Goal: Information Seeking & Learning: Learn about a topic

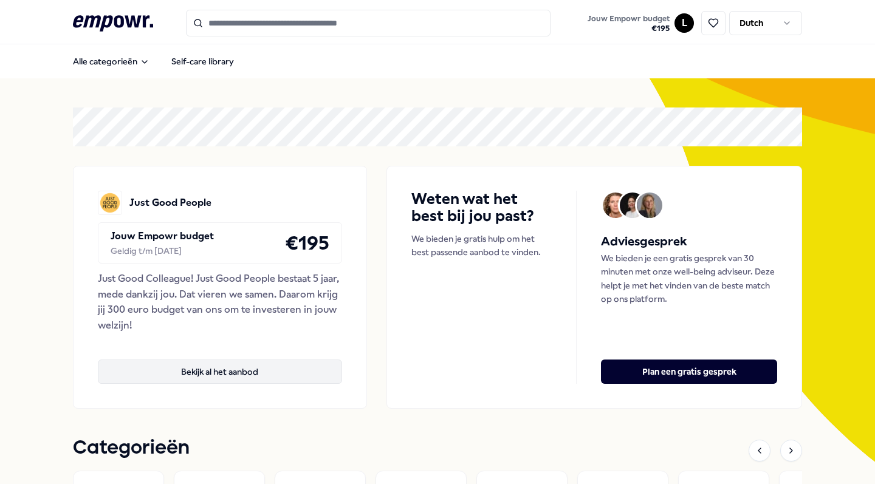
click at [273, 380] on button "Bekijk al het aanbod" at bounding box center [220, 372] width 244 height 24
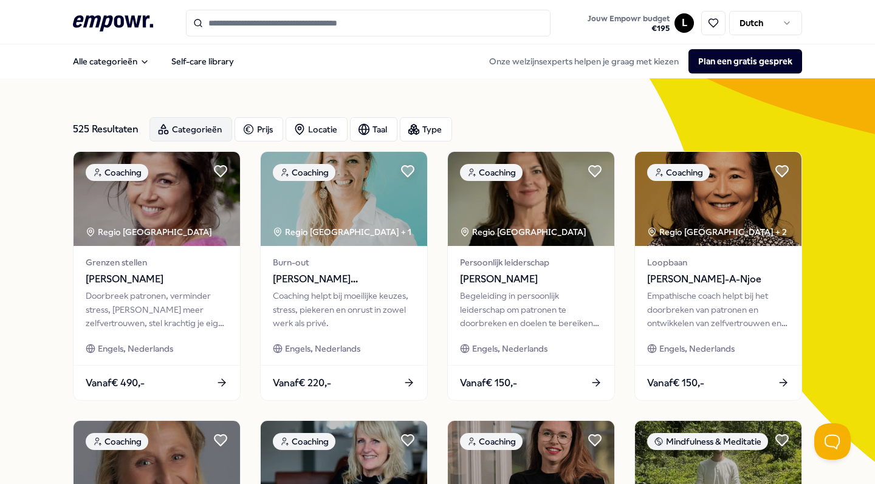
click at [176, 134] on div "Categorieën" at bounding box center [190, 129] width 83 height 24
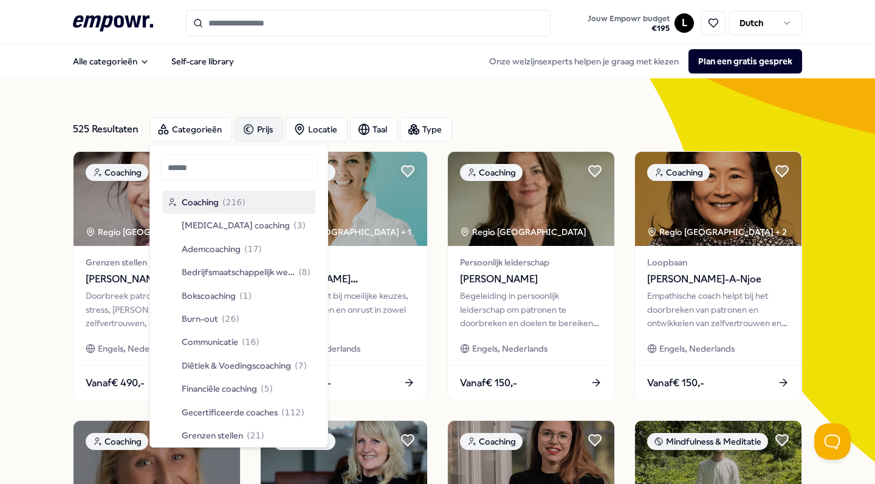
click at [272, 129] on div "Prijs" at bounding box center [258, 129] width 49 height 24
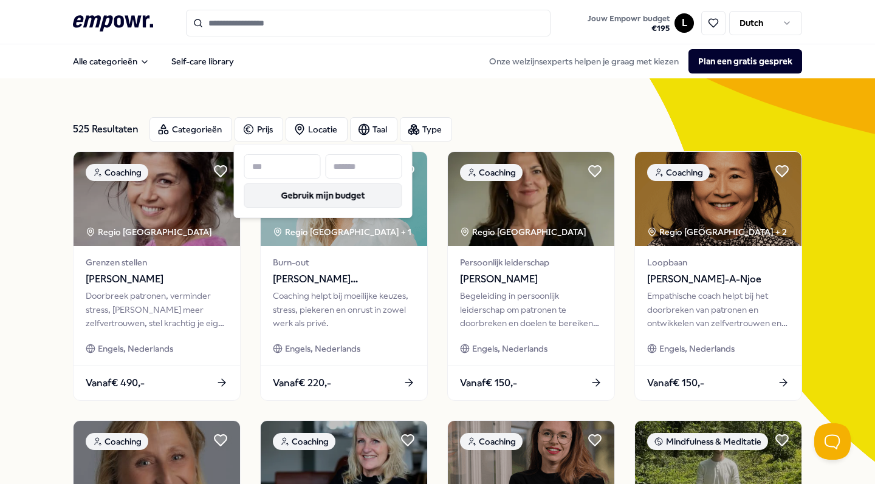
click at [305, 193] on button "Gebruik mijn budget" at bounding box center [323, 195] width 158 height 24
type input "***"
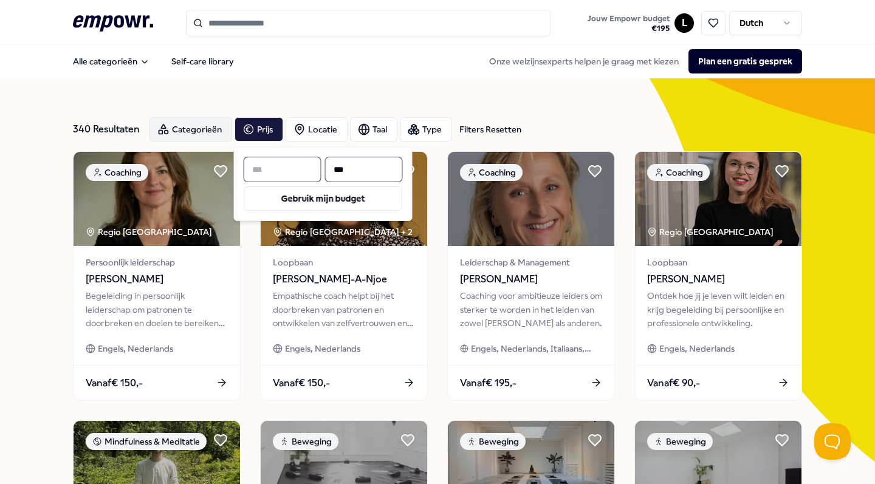
click at [176, 135] on div "Categorieën" at bounding box center [190, 129] width 83 height 24
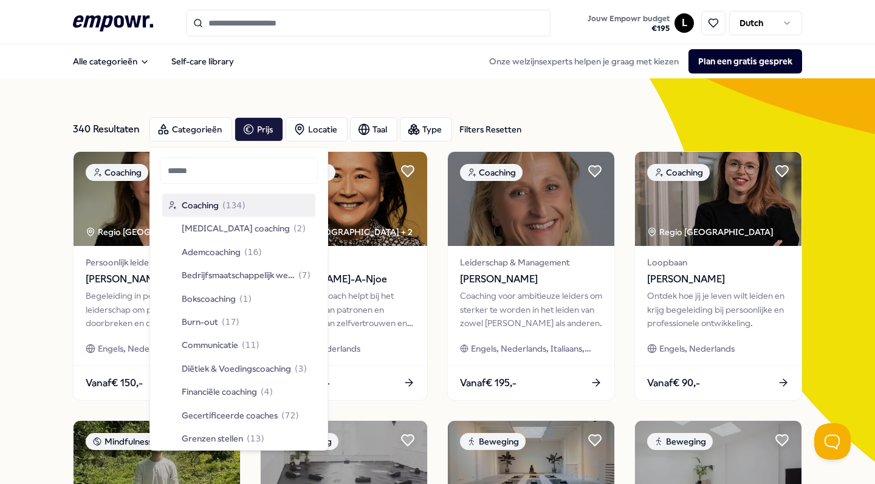
click at [222, 208] on div "Coaching ( 134 )" at bounding box center [206, 205] width 78 height 13
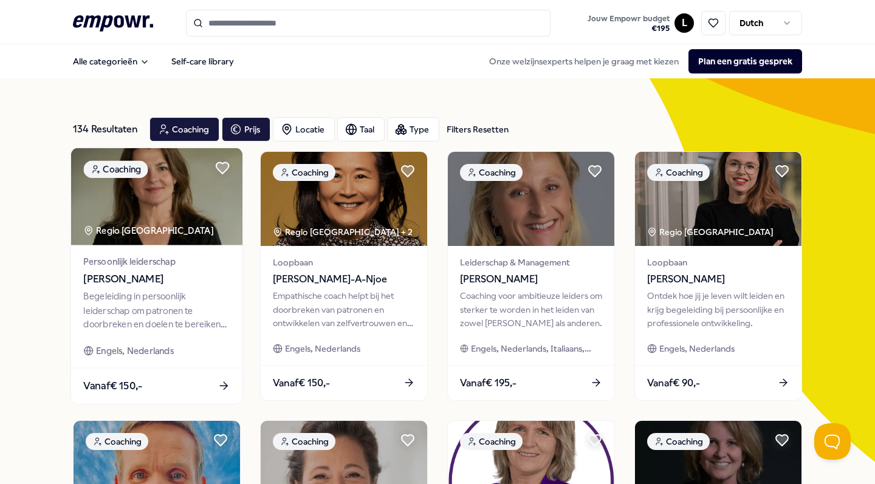
scroll to position [7, 0]
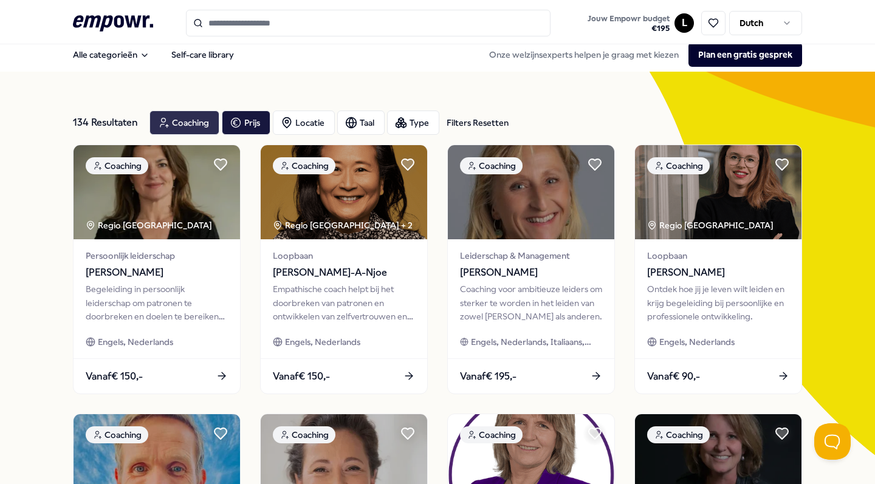
click at [173, 122] on div "Coaching" at bounding box center [184, 123] width 70 height 24
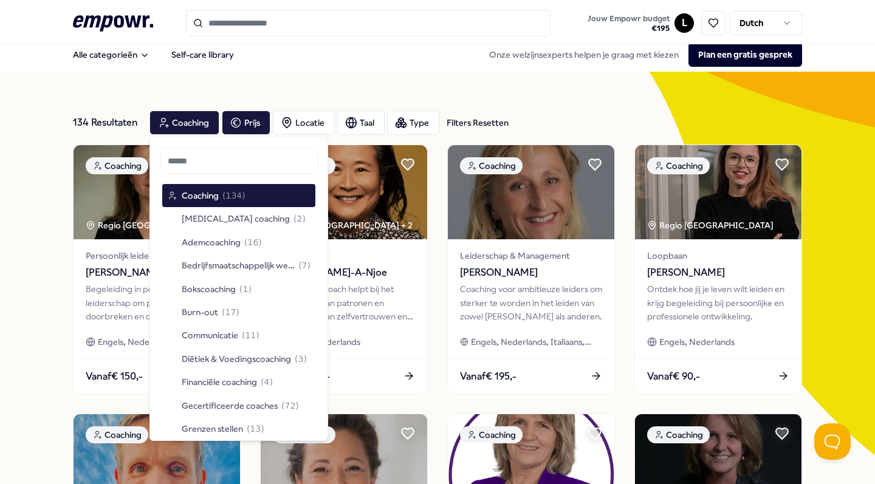
click at [86, 120] on div "134 Resultaten Filters Resetten" at bounding box center [106, 123] width 67 height 24
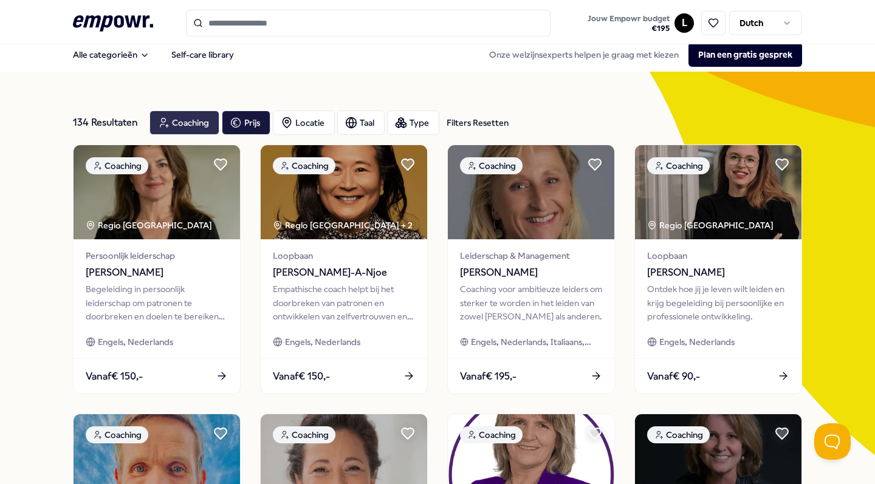
click at [188, 125] on div "Coaching" at bounding box center [184, 123] width 70 height 24
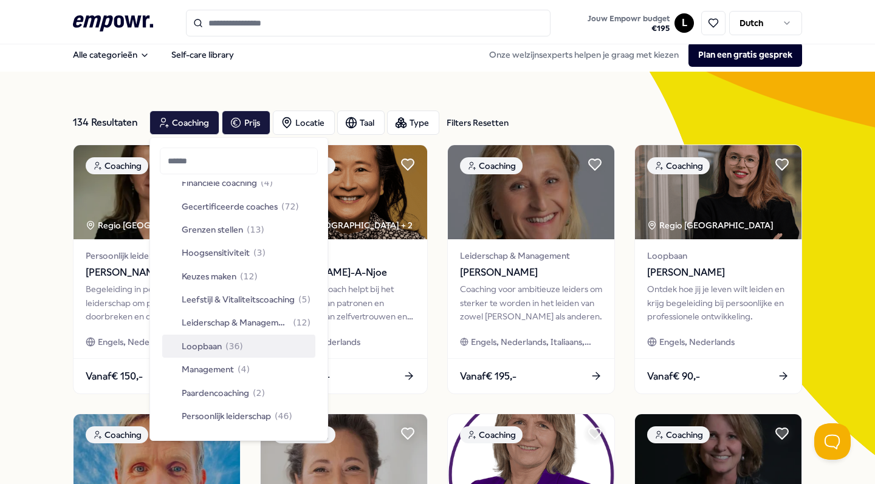
scroll to position [200, 0]
click at [238, 325] on span "Leiderschap & Management" at bounding box center [236, 321] width 108 height 13
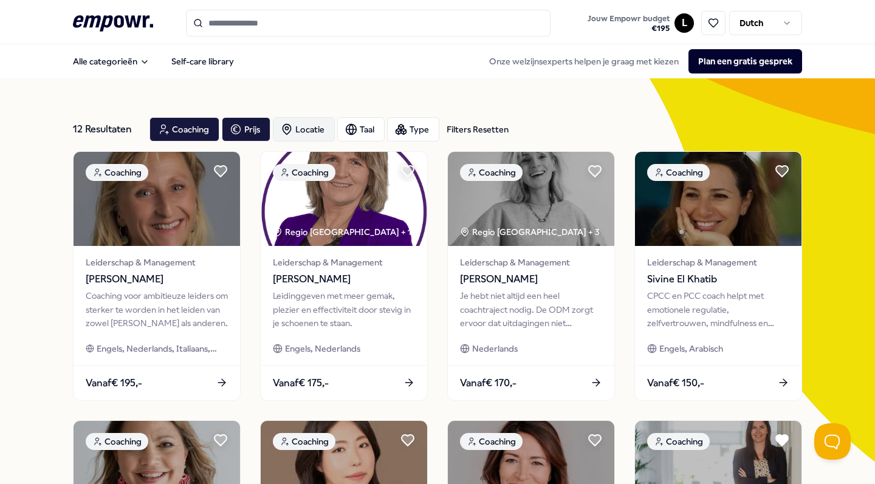
click at [295, 126] on div "Locatie" at bounding box center [304, 129] width 62 height 24
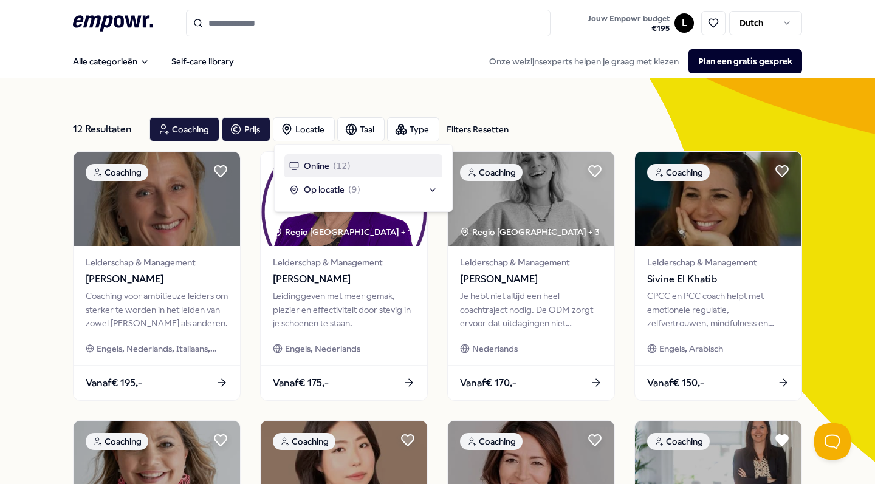
click at [304, 166] on span "Online" at bounding box center [317, 165] width 26 height 13
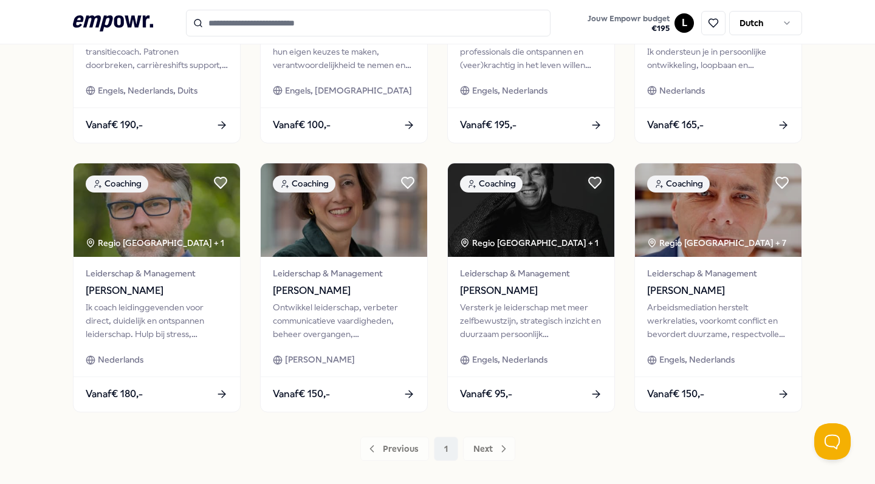
scroll to position [528, 0]
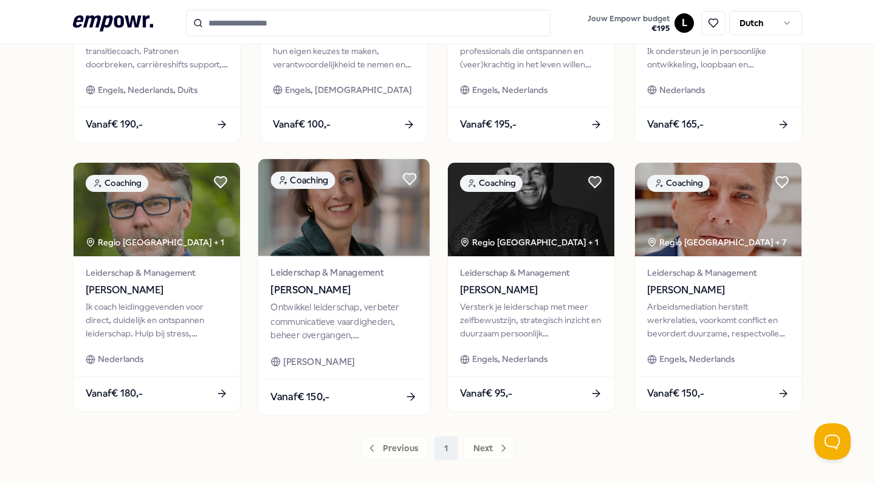
click at [369, 346] on div "Leiderschap & Management Samira Blanjean Ontwikkel leiderschap, verbeter commun…" at bounding box center [343, 317] width 171 height 123
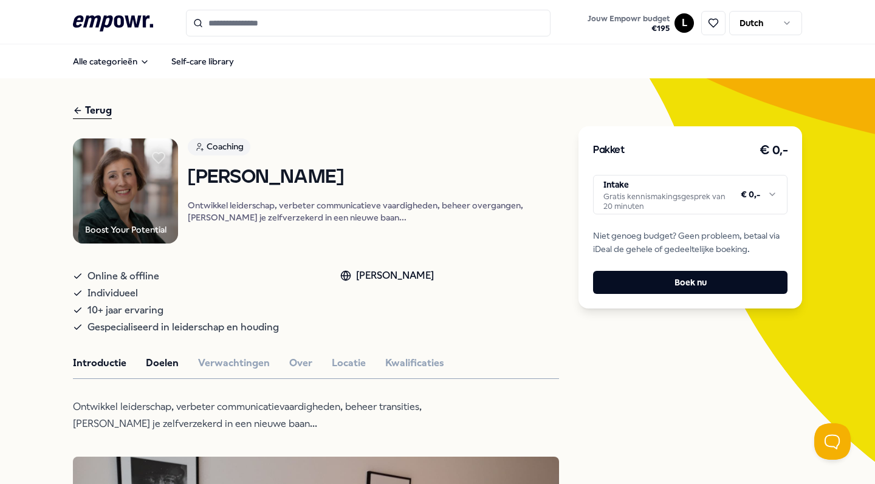
click at [175, 371] on button "Doelen" at bounding box center [162, 363] width 33 height 16
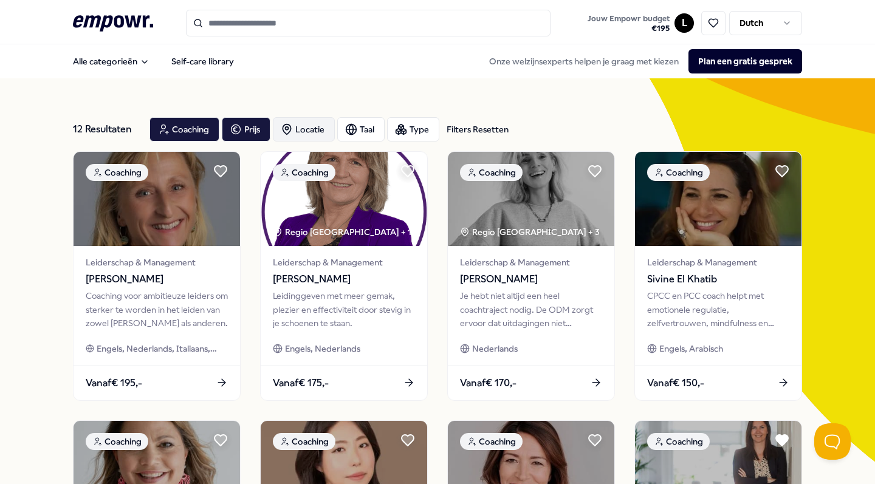
click at [295, 132] on div "Locatie" at bounding box center [304, 129] width 62 height 24
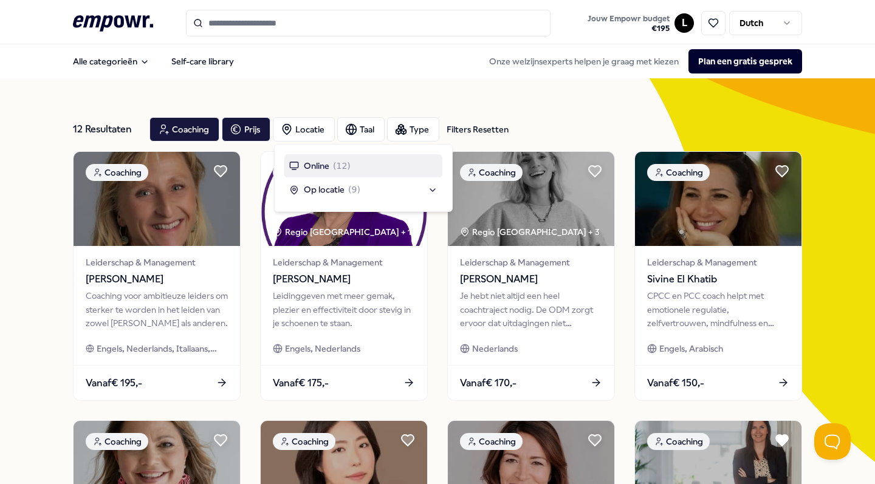
click at [312, 162] on span "Online" at bounding box center [317, 165] width 26 height 13
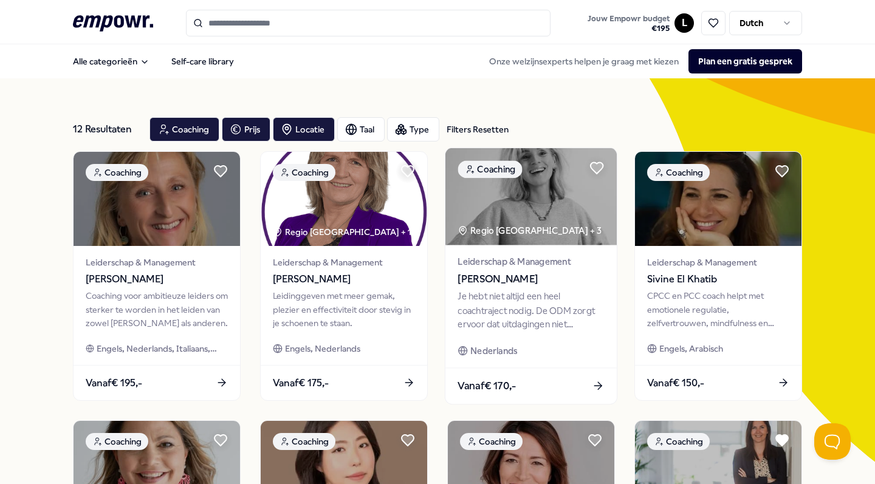
click at [569, 273] on span "[PERSON_NAME]" at bounding box center [530, 280] width 146 height 16
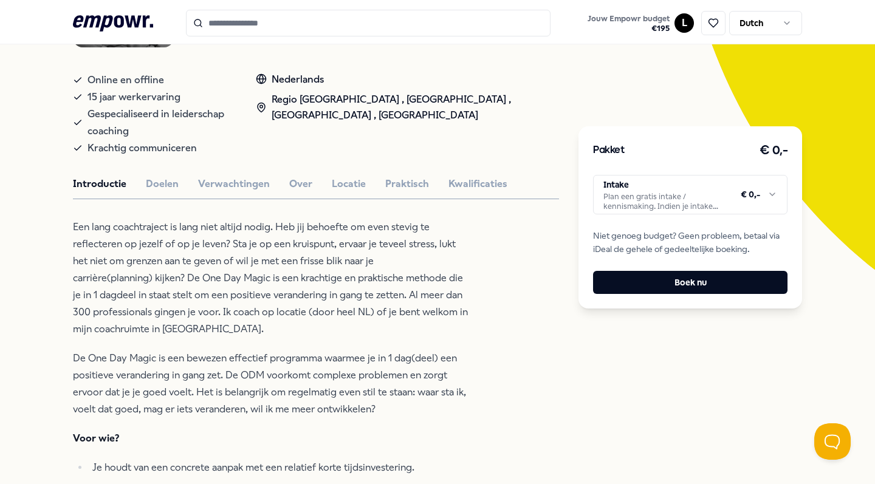
scroll to position [194, 0]
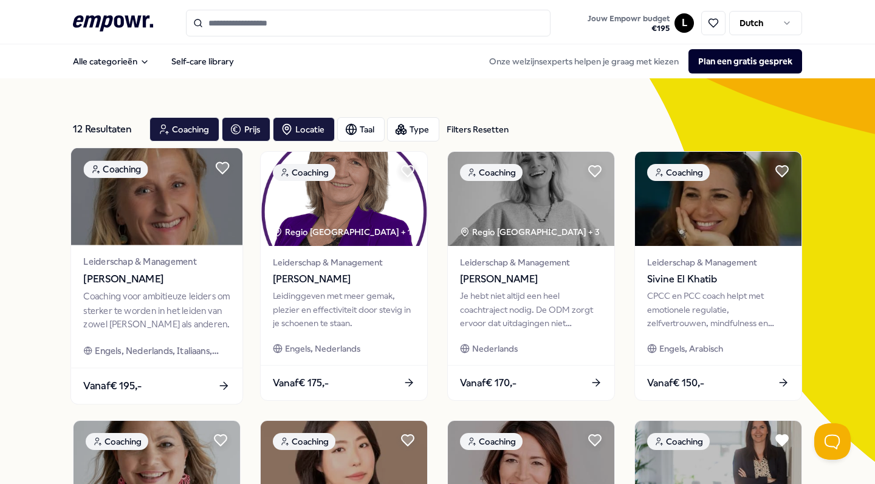
click at [179, 152] on img at bounding box center [156, 196] width 171 height 97
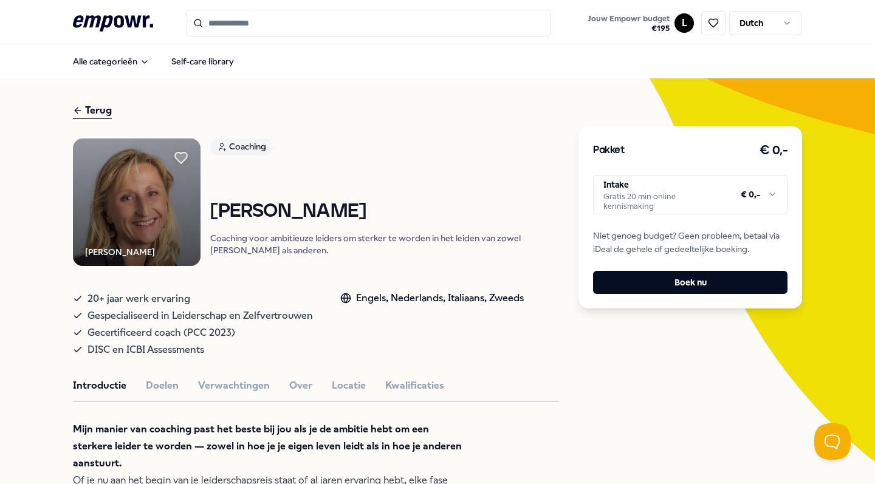
click at [85, 109] on div "Terug" at bounding box center [92, 111] width 39 height 16
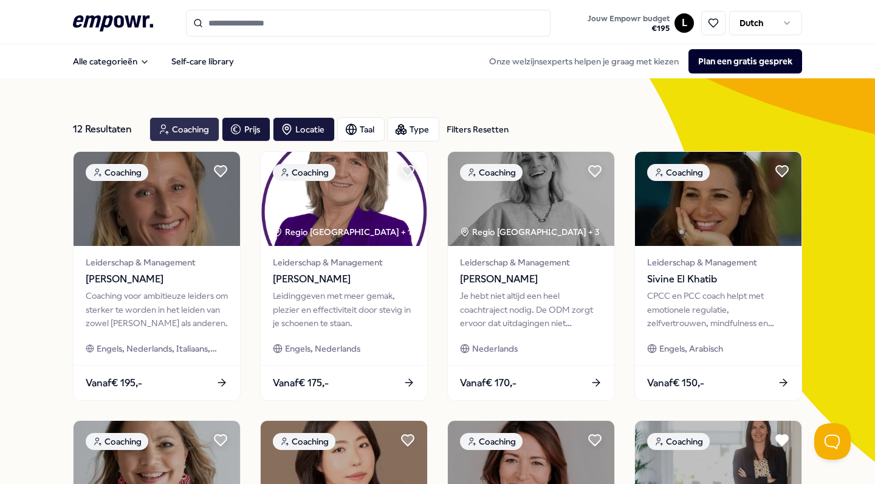
click at [191, 125] on div "Coaching" at bounding box center [184, 129] width 70 height 24
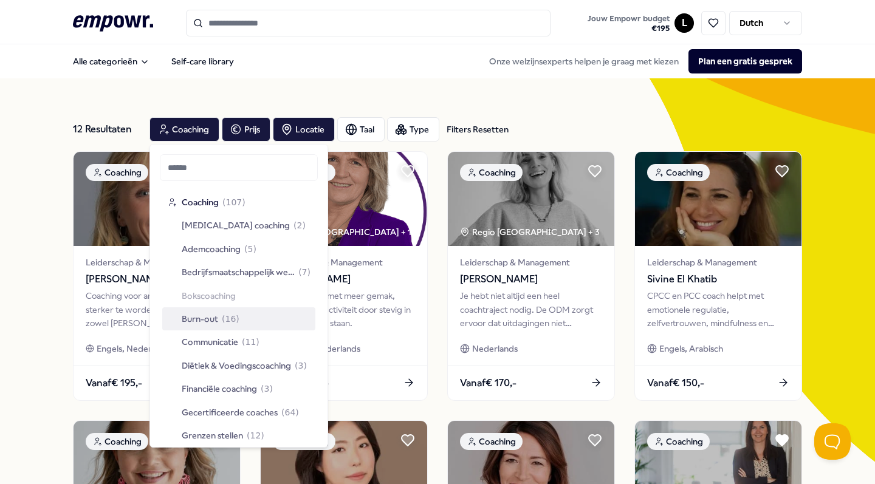
click at [265, 12] on input "Search for products, categories or subcategories" at bounding box center [368, 23] width 365 height 27
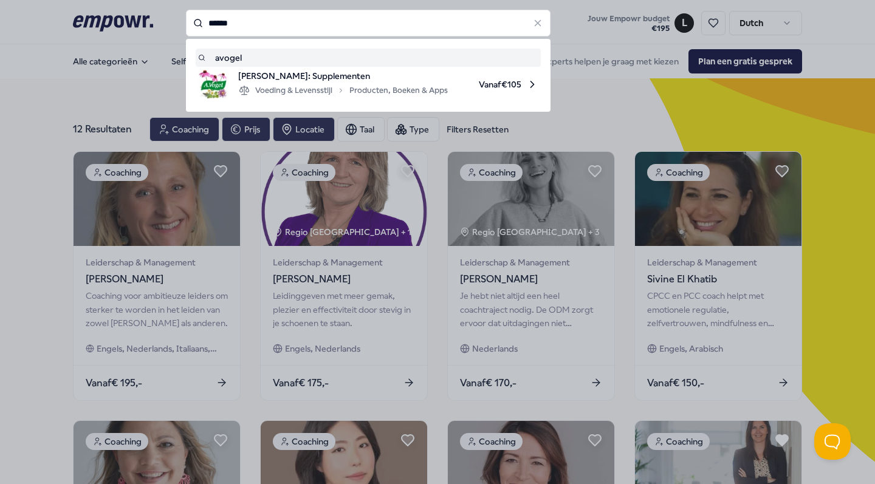
type input "******"
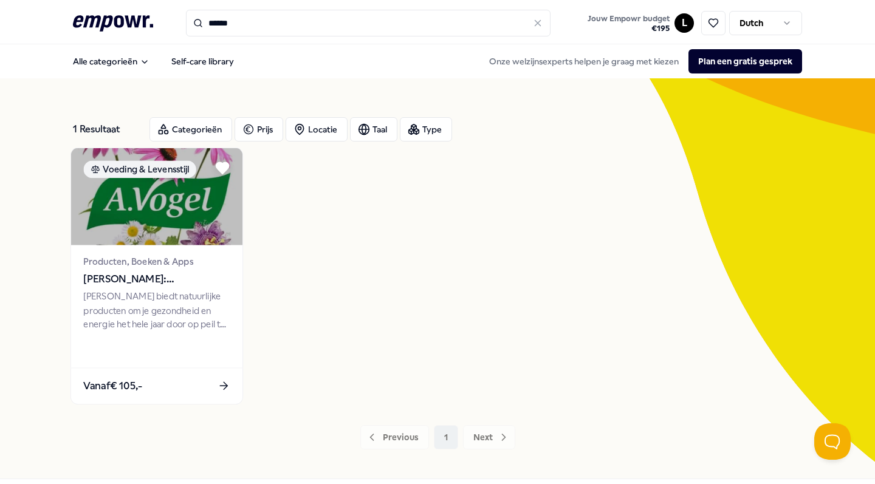
click at [149, 185] on img at bounding box center [156, 196] width 171 height 97
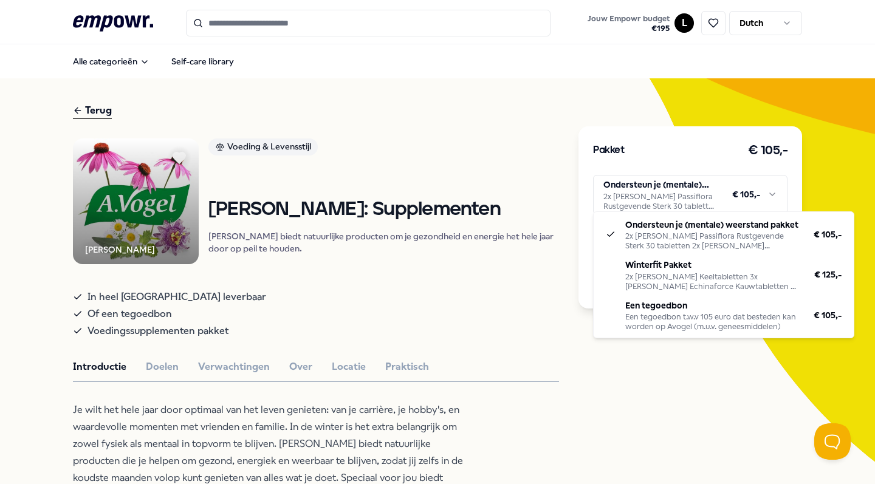
click at [646, 189] on html ".empowr-logo_svg__cls-1{fill:#03032f} Jouw Empowr budget € 195 L Dutch Alle cat…" at bounding box center [437, 242] width 875 height 484
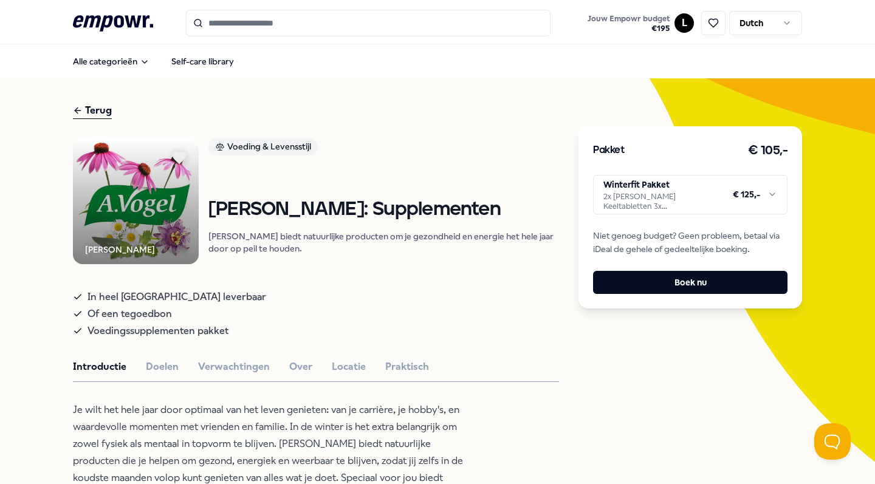
click at [616, 205] on html ".empowr-logo_svg__cls-1{fill:#03032f} Jouw Empowr budget € 195 L Dutch Alle cat…" at bounding box center [437, 242] width 875 height 484
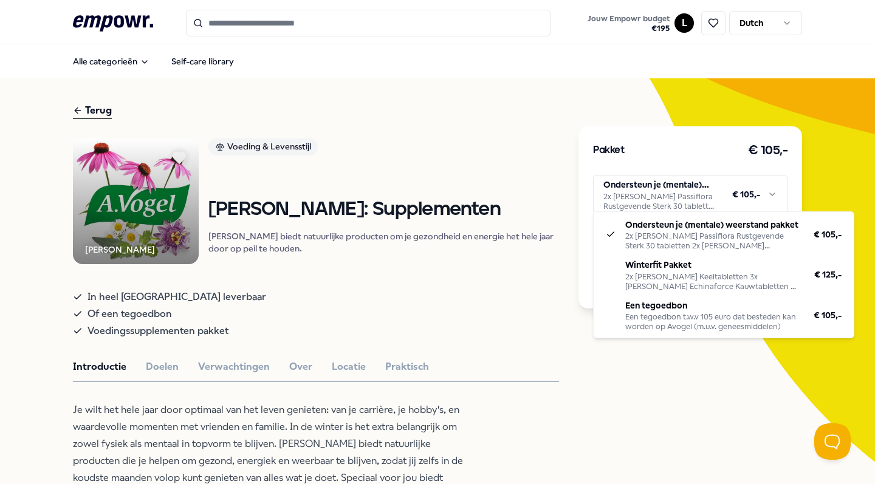
click at [637, 190] on html ".empowr-logo_svg__cls-1{fill:#03032f} Jouw Empowr budget € 195 L Dutch Alle cat…" at bounding box center [437, 242] width 875 height 484
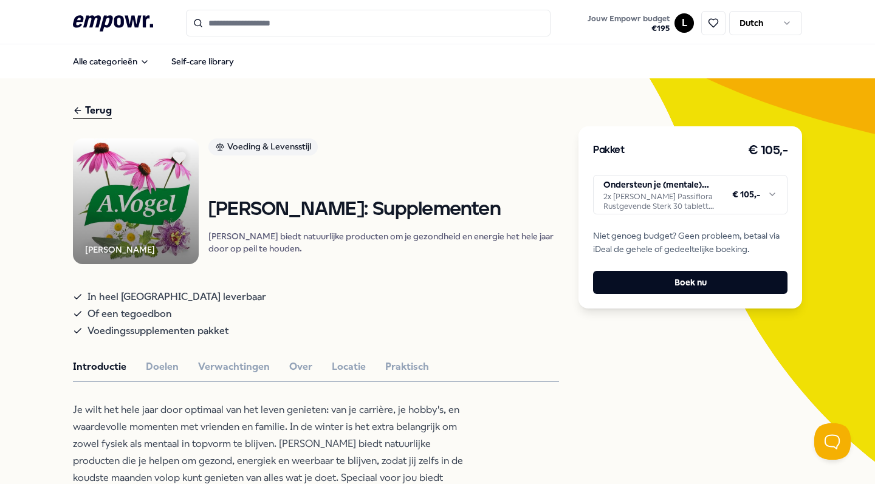
click at [421, 265] on html ".empowr-logo_svg__cls-1{fill:#03032f} Jouw Empowr budget € 195 L Dutch Alle cat…" at bounding box center [437, 242] width 875 height 484
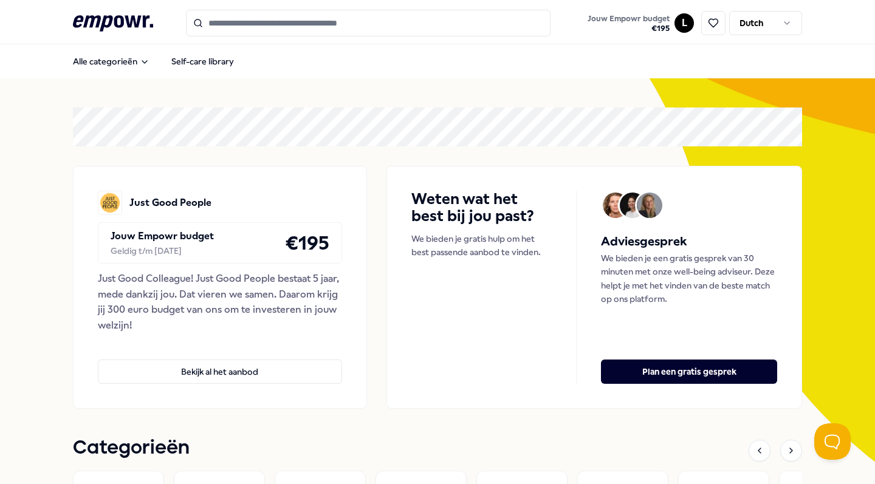
click at [258, 385] on div "Just Good People Jouw Empowr budget Geldig t/m 31 dec 2025 € 195 Just Good Coll…" at bounding box center [220, 287] width 294 height 243
click at [256, 366] on button "Bekijk al het aanbod" at bounding box center [220, 372] width 244 height 24
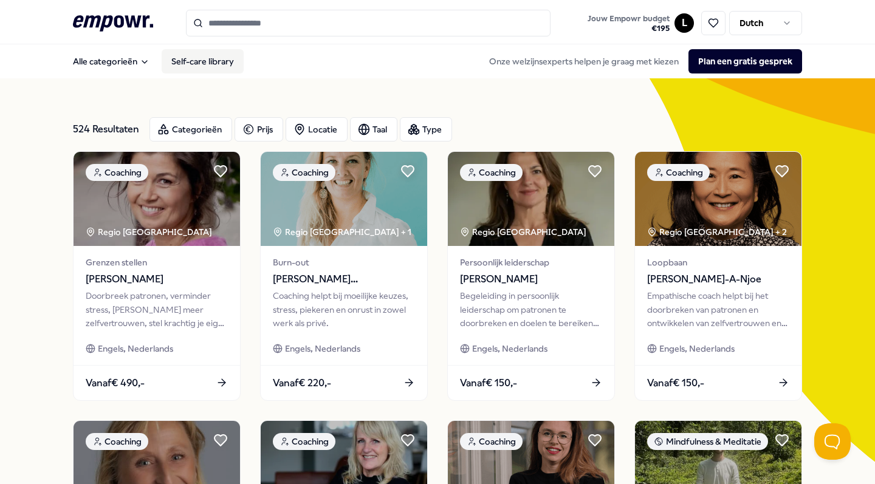
click at [205, 64] on link "Self-care library" at bounding box center [203, 61] width 82 height 24
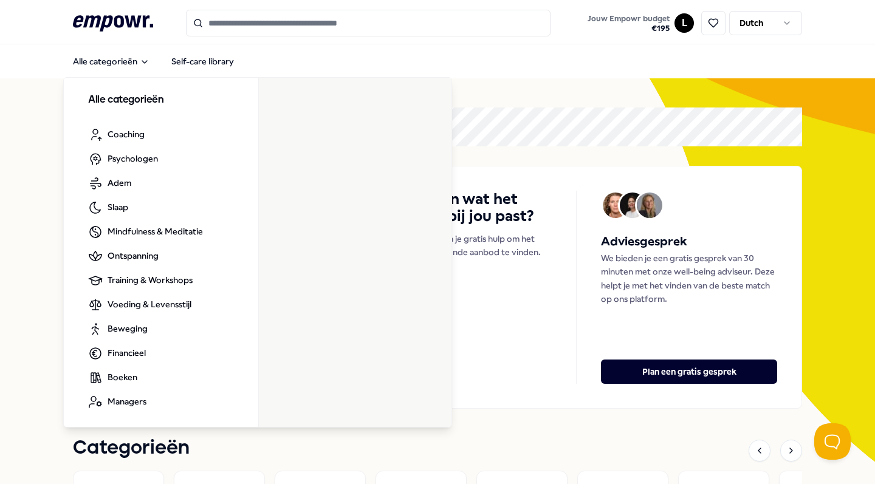
click at [217, 30] on input "Search for products, categories or subcategories" at bounding box center [368, 23] width 365 height 27
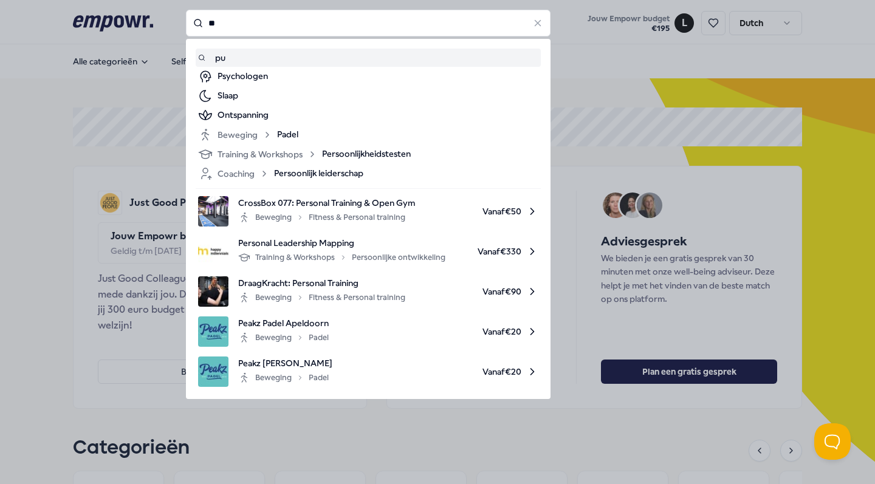
type input "*"
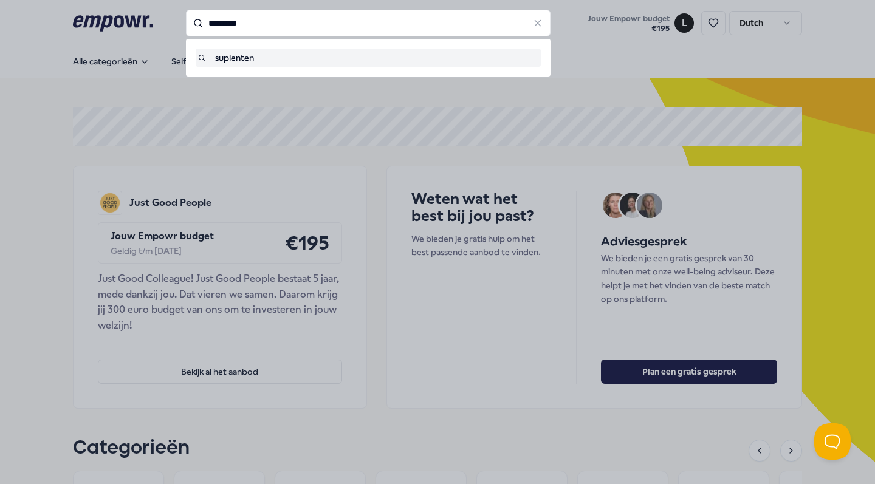
type input "*********"
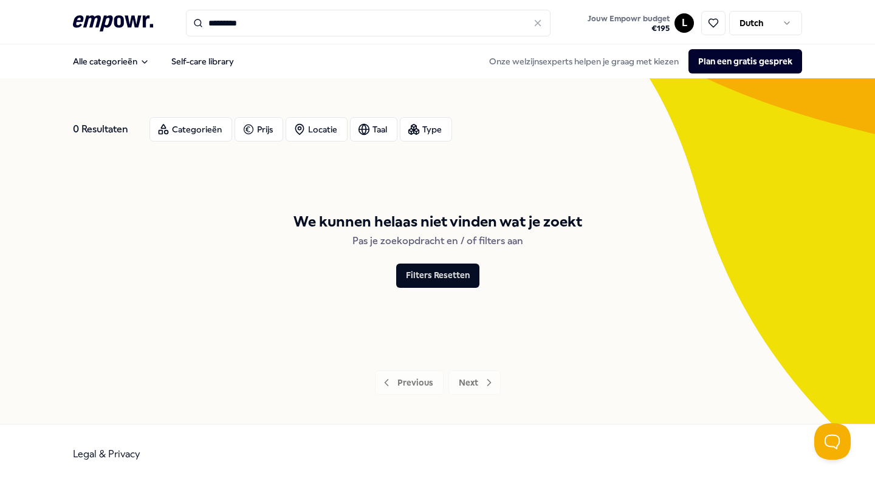
click at [250, 26] on input "*********" at bounding box center [368, 23] width 365 height 27
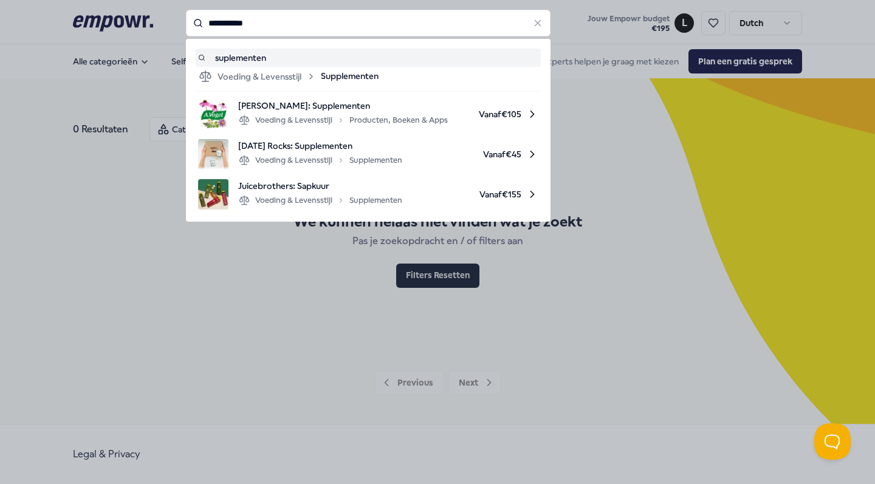
type input "**********"
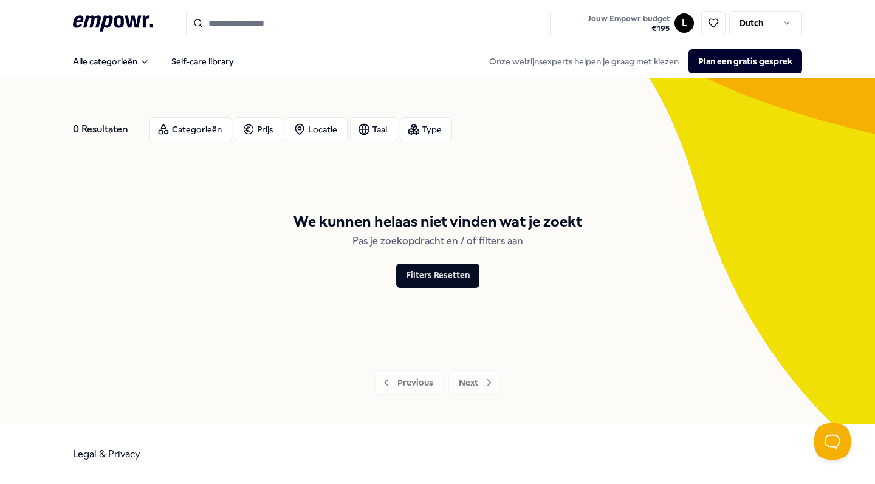
type input "**********"
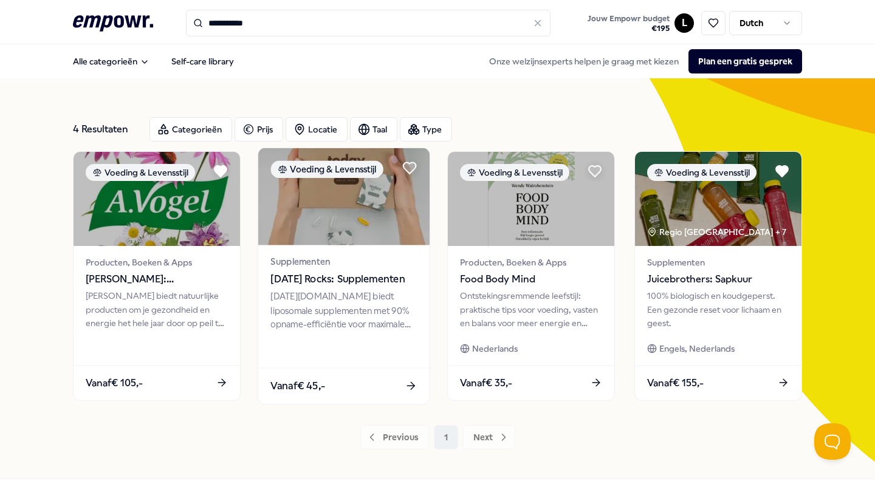
click at [425, 292] on div "Supplementen [DATE] Rocks: Supplementen [DATE][DOMAIN_NAME] biedt liposomale su…" at bounding box center [343, 306] width 171 height 123
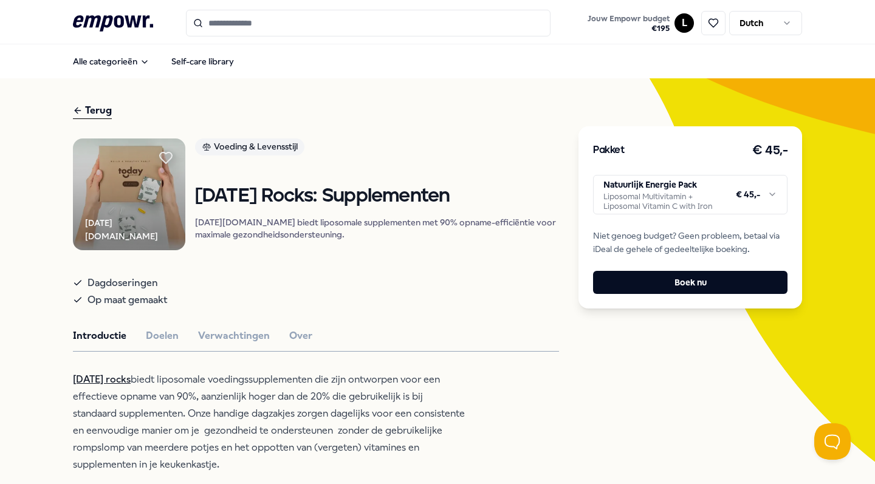
click at [75, 112] on icon at bounding box center [78, 110] width 10 height 15
type input "**********"
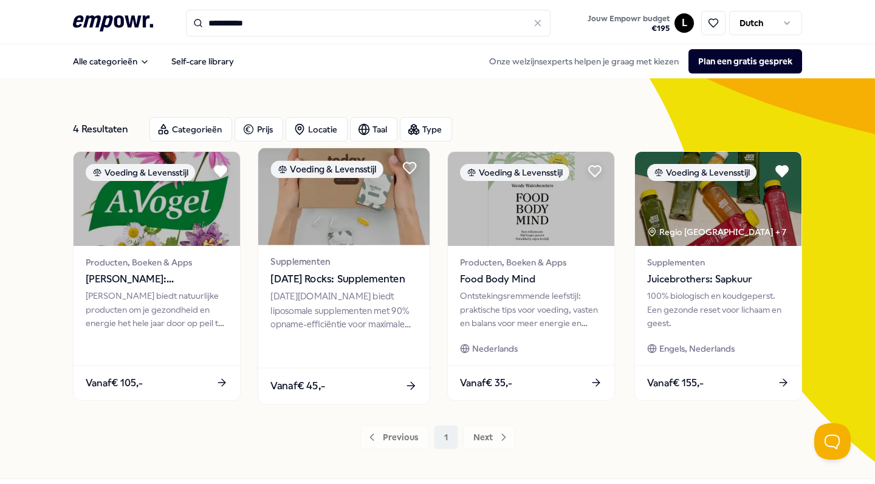
click at [377, 261] on span "Supplementen" at bounding box center [343, 262] width 146 height 14
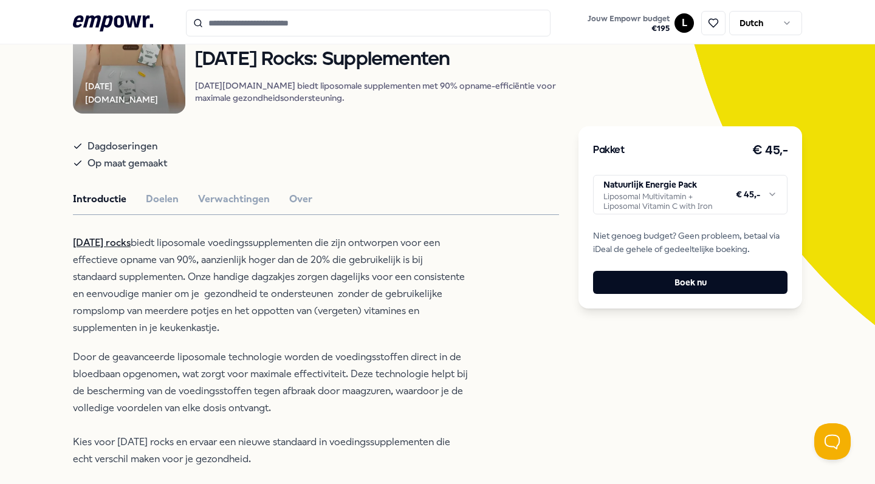
scroll to position [130, 0]
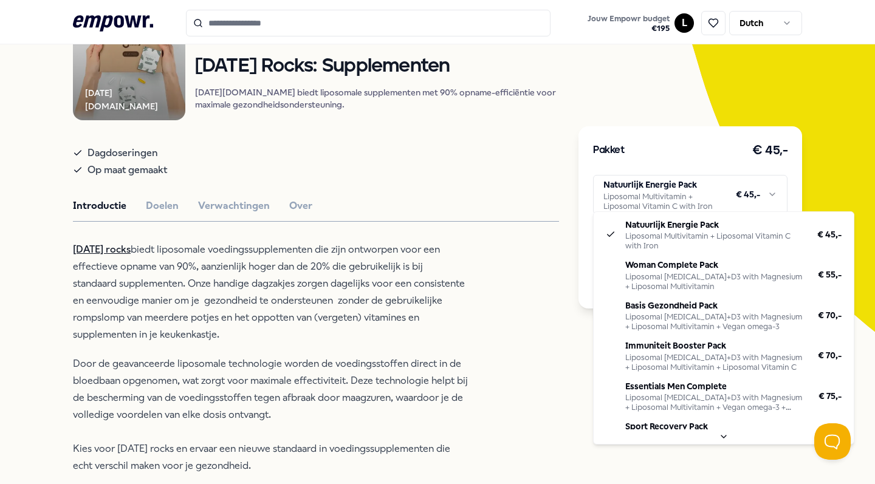
click at [769, 193] on html ".empowr-logo_svg__cls-1{fill:#03032f} Jouw Empowr budget € 195 L Dutch Alle cat…" at bounding box center [437, 242] width 875 height 484
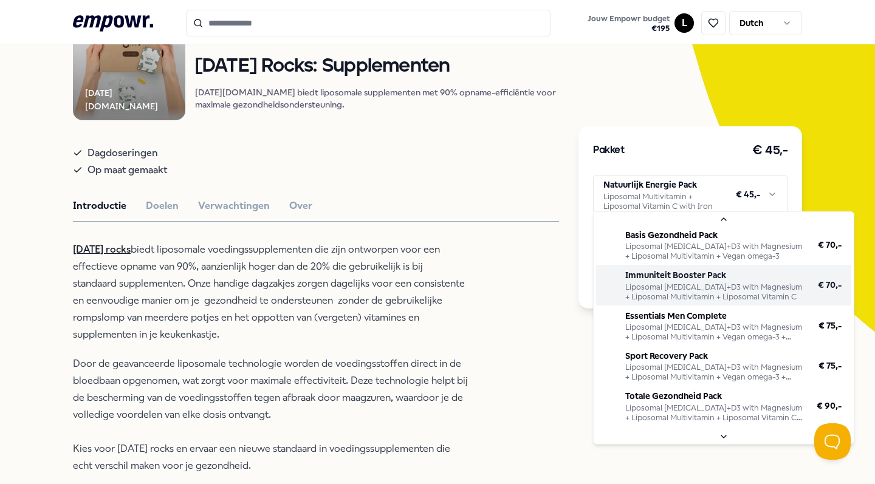
scroll to position [83, 0]
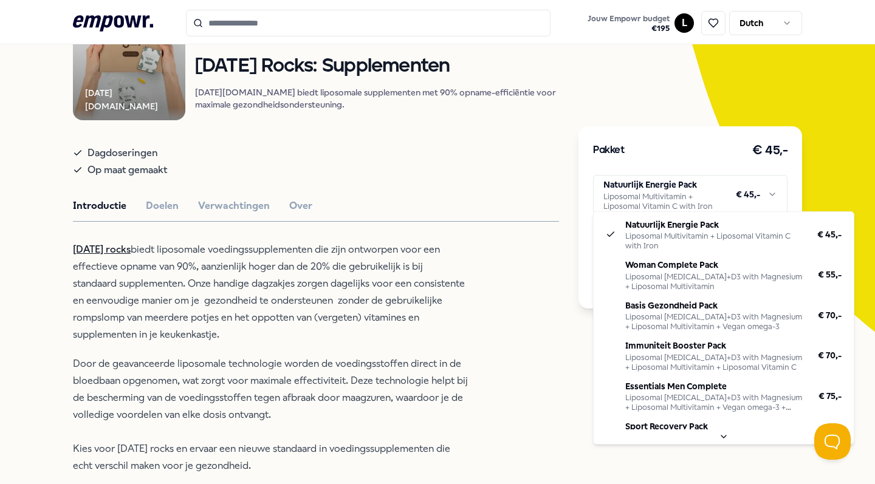
click at [635, 195] on html ".empowr-logo_svg__cls-1{fill:#03032f} Jouw Empowr budget € 195 L Dutch Alle cat…" at bounding box center [437, 242] width 875 height 484
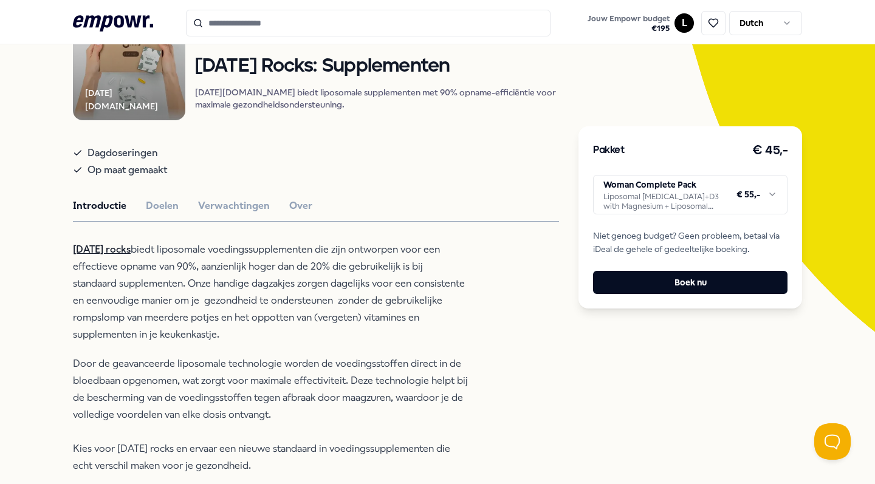
scroll to position [165, 0]
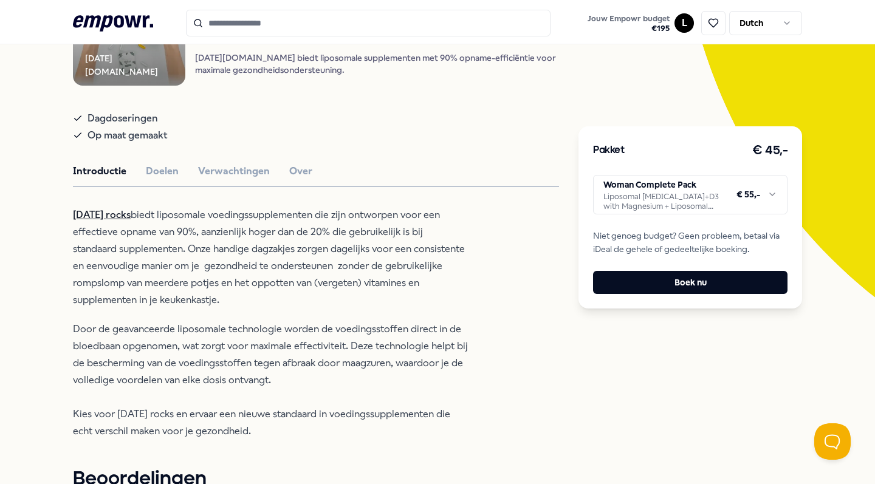
click at [660, 207] on html ".empowr-logo_svg__cls-1{fill:#03032f} Jouw Empowr budget € 195 L Dutch Alle cat…" at bounding box center [437, 242] width 875 height 484
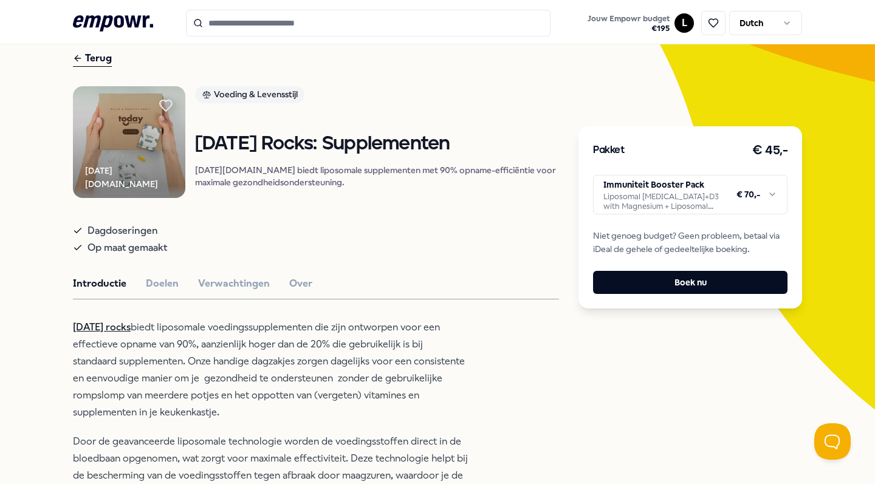
click at [103, 19] on icon ".empowr-logo_svg__cls-1{fill:#03032f}" at bounding box center [113, 23] width 80 height 22
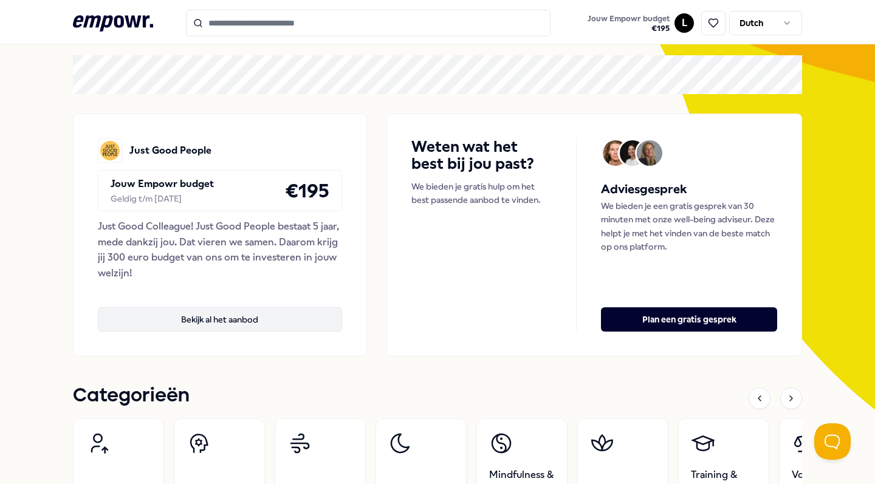
click at [221, 321] on button "Bekijk al het aanbod" at bounding box center [220, 319] width 244 height 24
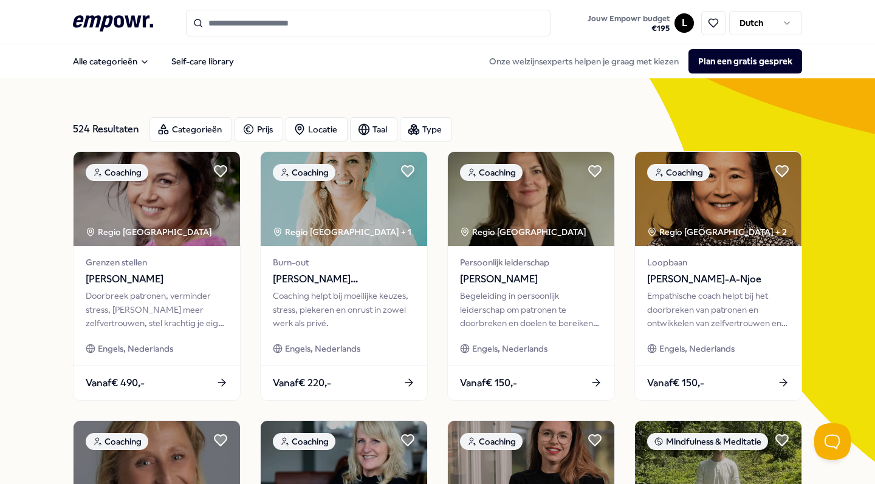
click at [216, 29] on input "Search for products, categories or subcategories" at bounding box center [368, 23] width 365 height 27
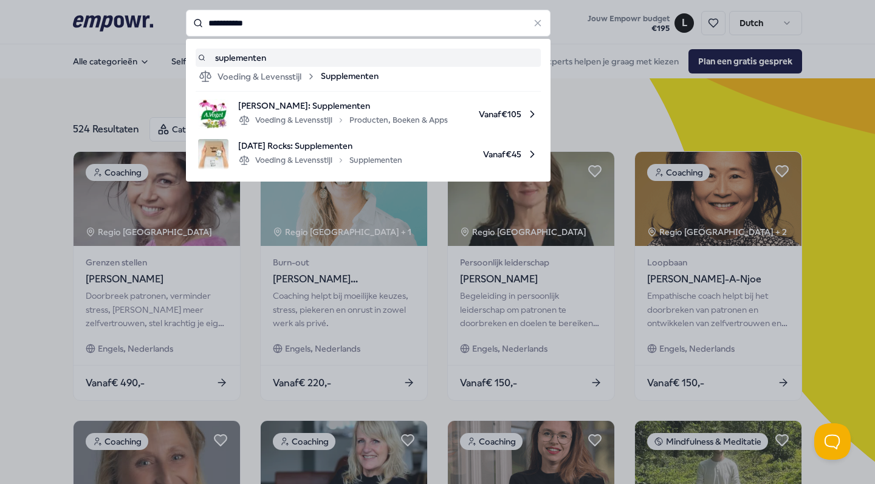
type input "**********"
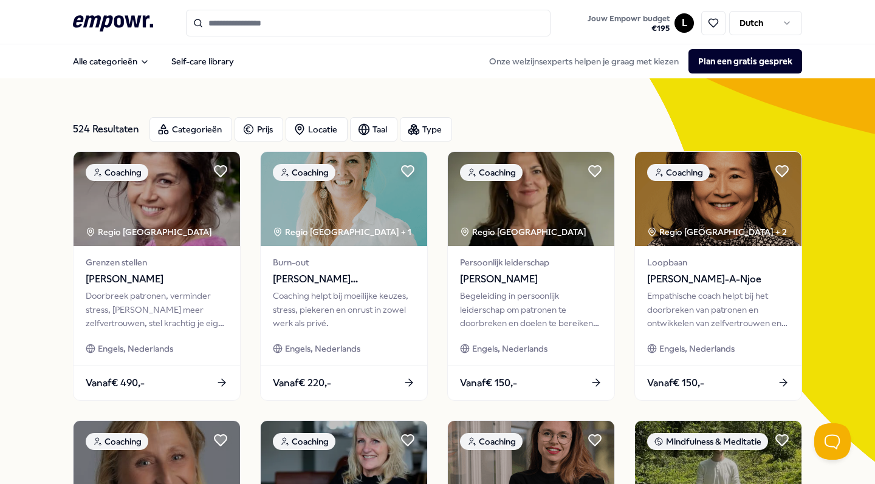
type input "**********"
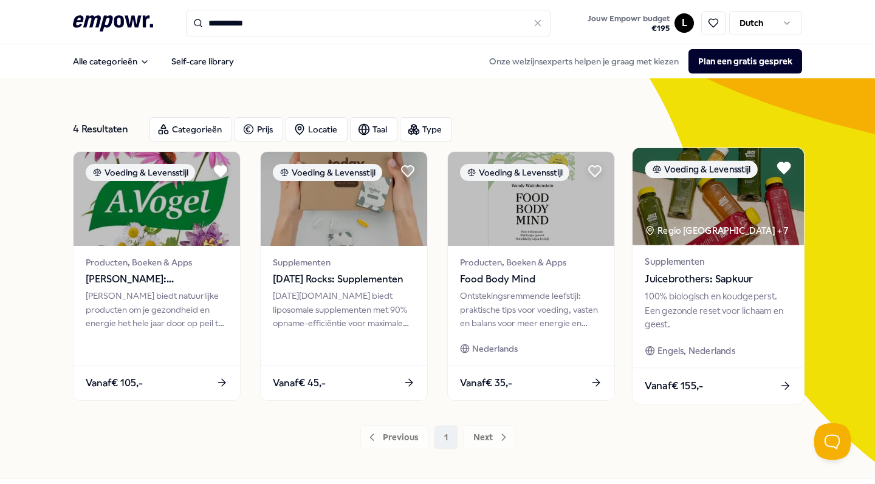
click at [714, 310] on div "100% biologisch en koudgeperst. Een gezonde reset voor lichaam en geest." at bounding box center [718, 311] width 146 height 42
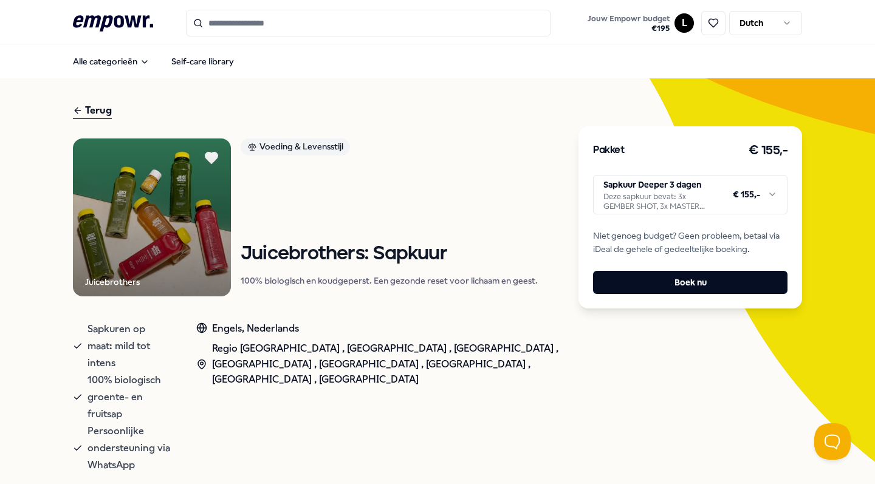
scroll to position [94, 0]
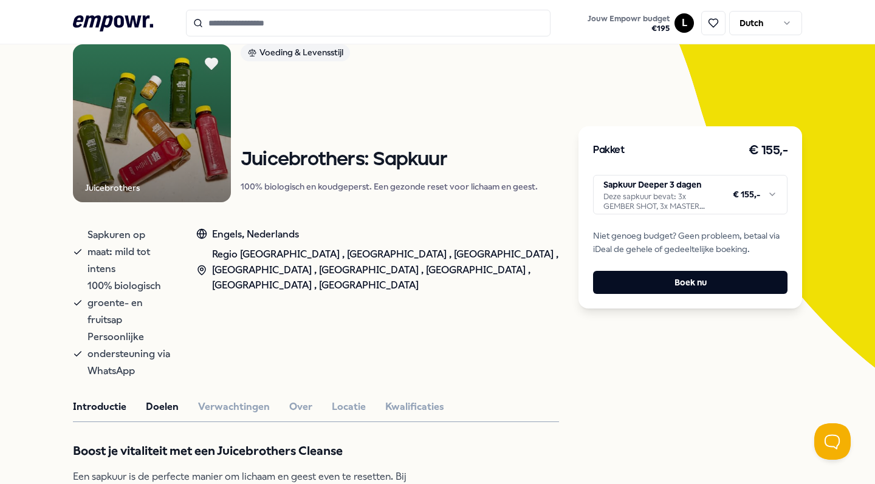
click at [167, 399] on button "Doelen" at bounding box center [162, 407] width 33 height 16
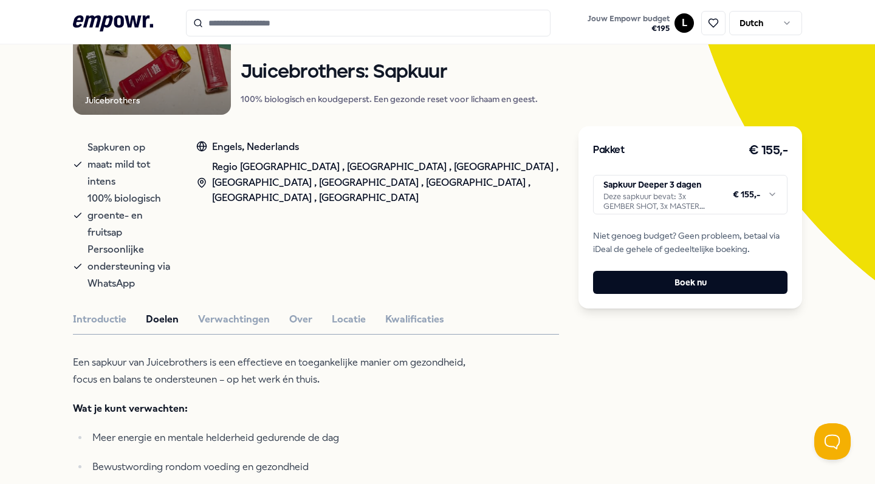
scroll to position [182, 0]
click at [221, 311] on button "Verwachtingen" at bounding box center [234, 319] width 72 height 16
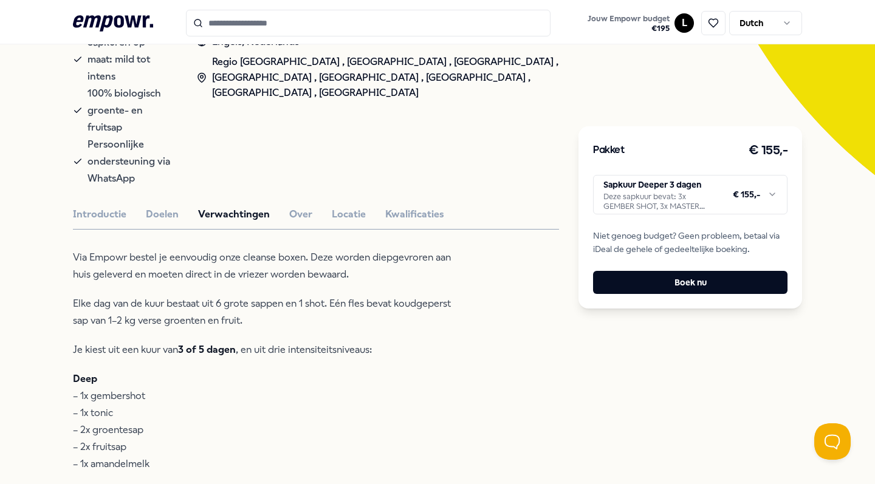
scroll to position [303, 0]
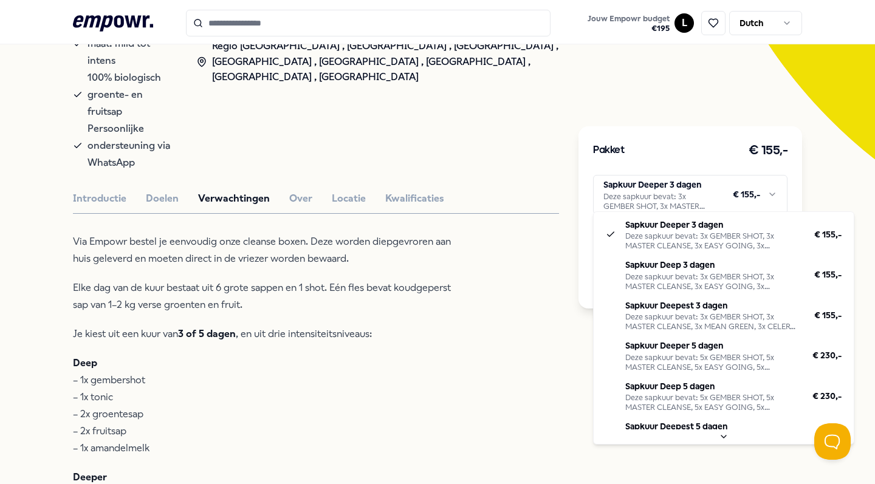
click at [664, 199] on html ".empowr-logo_svg__cls-1{fill:#03032f} Jouw Empowr budget € 195 L Dutch Alle cat…" at bounding box center [437, 242] width 875 height 484
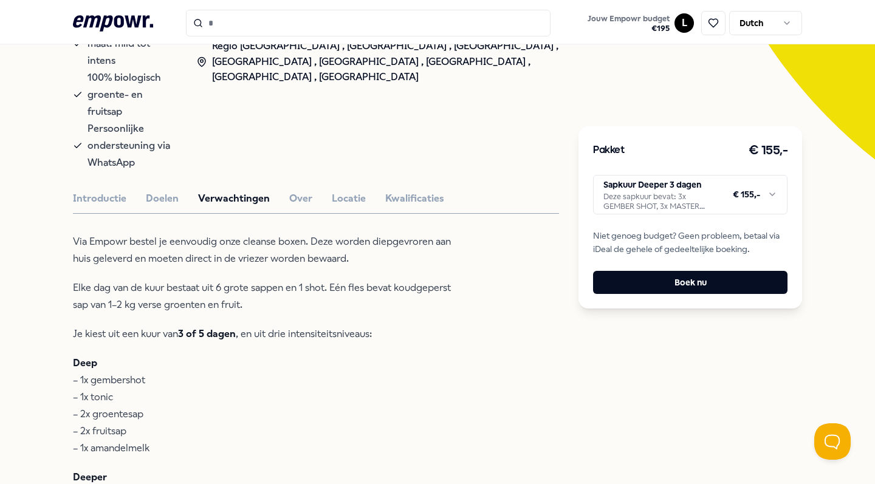
click at [476, 323] on html ".empowr-logo_svg__cls-1{fill:#03032f} Jouw Empowr budget € 195 L Dutch Alle cat…" at bounding box center [437, 242] width 875 height 484
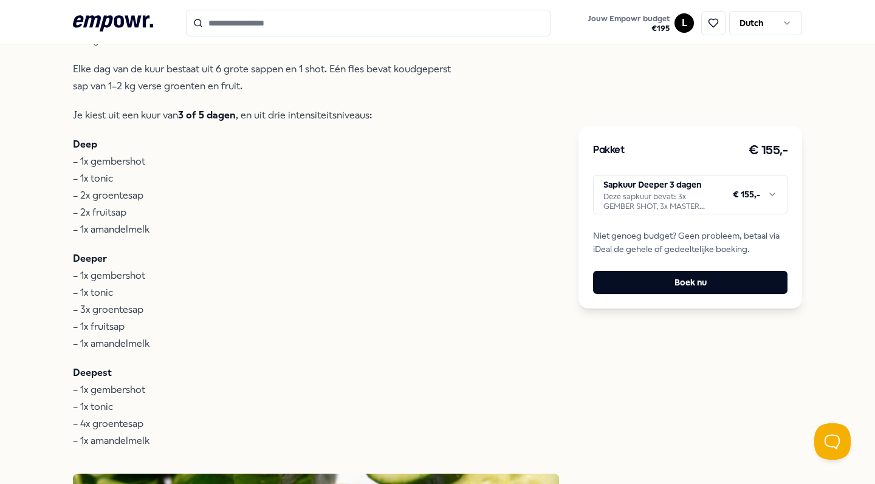
scroll to position [523, 0]
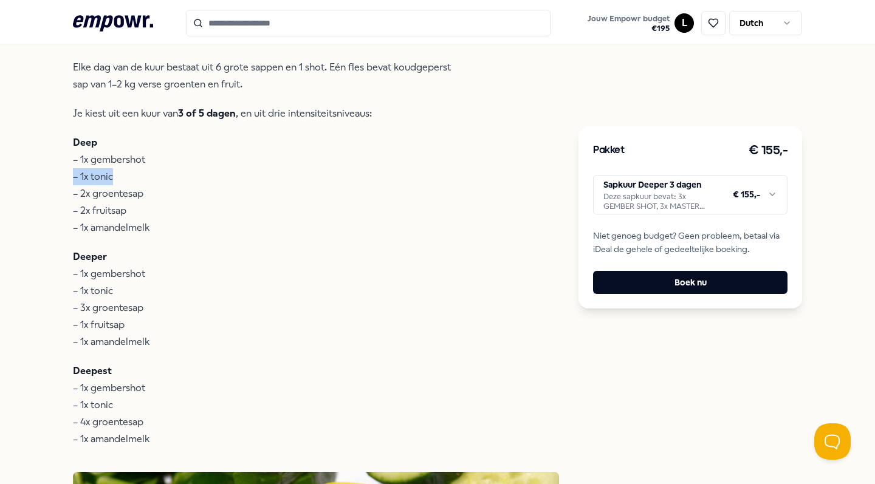
drag, startPoint x: 119, startPoint y: 135, endPoint x: 66, endPoint y: 133, distance: 52.9
drag, startPoint x: 150, startPoint y: 159, endPoint x: 92, endPoint y: 160, distance: 57.7
click at [91, 160] on p "Deep – 1x gembershot – 1x tonic – 2x groentesap – 2x fruitsap – 1x amandelmelk" at bounding box center [270, 185] width 395 height 102
drag, startPoint x: 128, startPoint y: 176, endPoint x: 81, endPoint y: 174, distance: 46.2
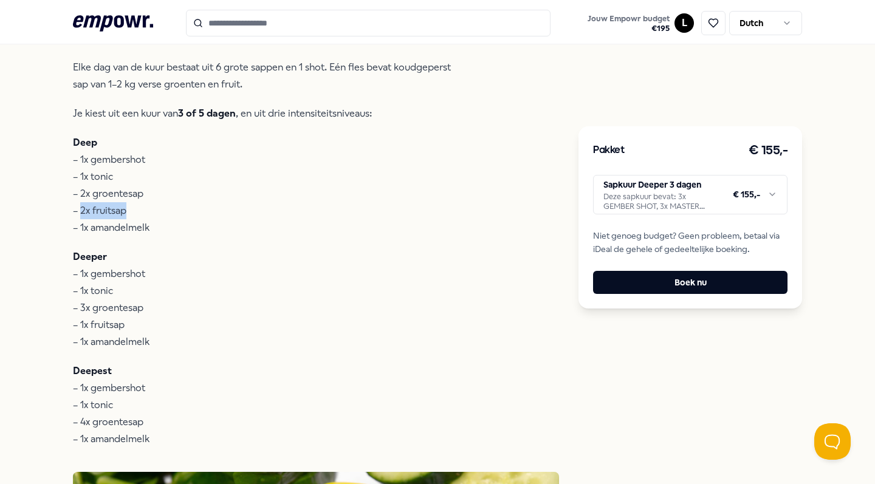
click at [81, 174] on p "Deep – 1x gembershot – 1x tonic – 2x groentesap – 2x fruitsap – 1x amandelmelk" at bounding box center [270, 185] width 395 height 102
drag, startPoint x: 168, startPoint y: 184, endPoint x: 77, endPoint y: 204, distance: 93.2
click at [77, 204] on div "Via Empowr bestel je eenvoudig onze cleanse boxen. Deze worden diepgevroren aan…" at bounding box center [270, 230] width 395 height 435
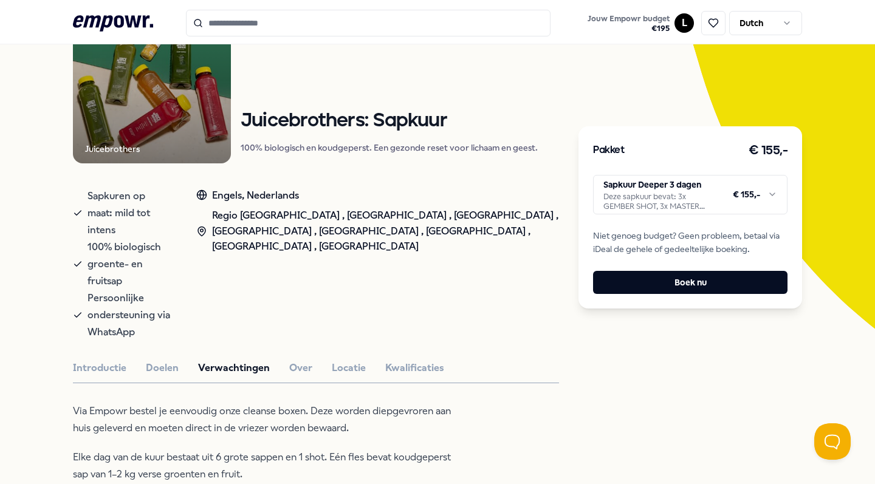
scroll to position [137, 0]
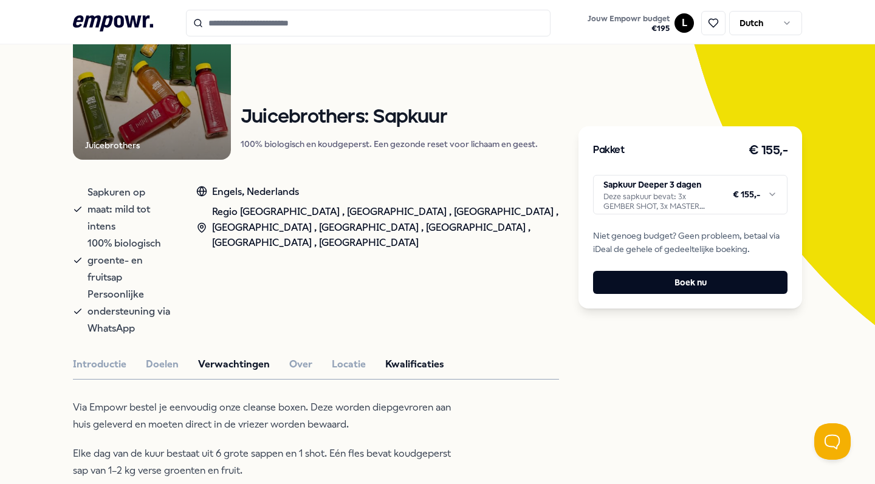
click at [396, 357] on button "Kwalificaties" at bounding box center [414, 365] width 59 height 16
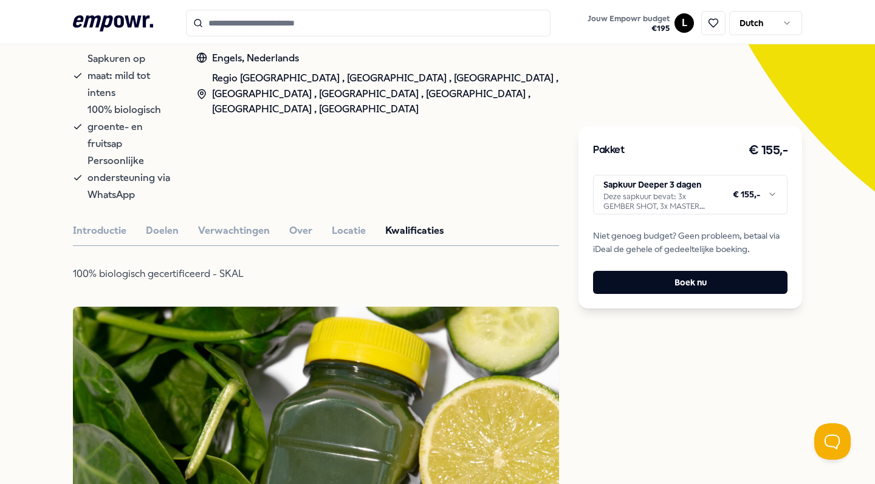
scroll to position [253, 0]
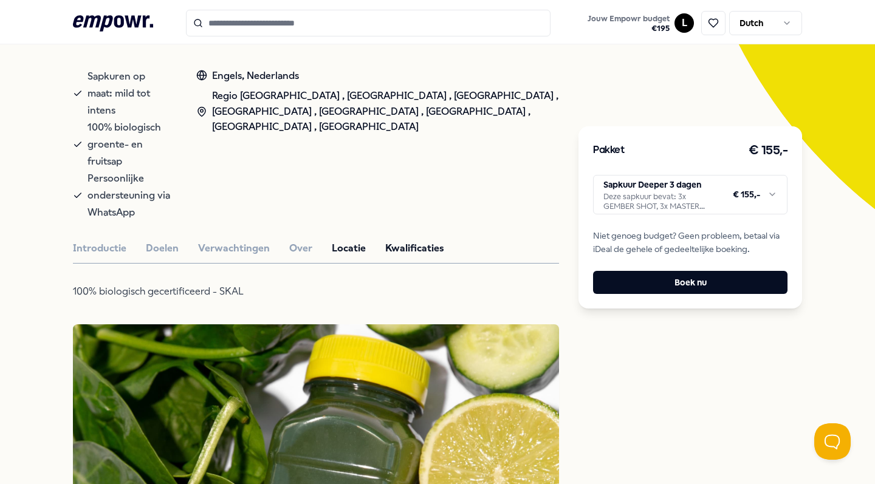
click at [350, 241] on button "Locatie" at bounding box center [349, 249] width 34 height 16
click at [293, 241] on button "Over" at bounding box center [300, 249] width 23 height 16
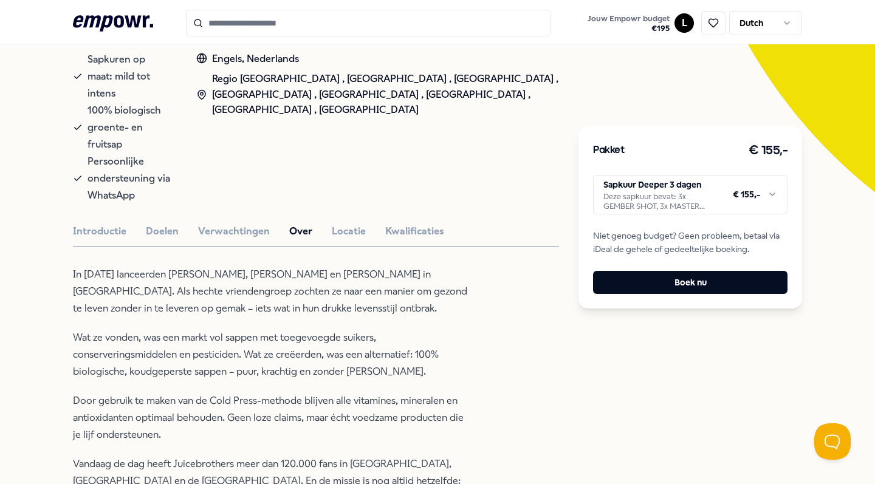
scroll to position [303, 0]
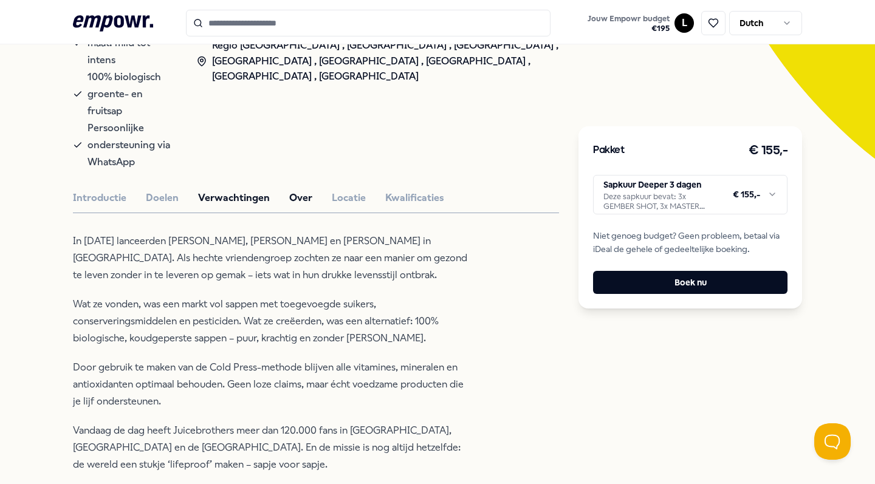
click at [222, 190] on button "Verwachtingen" at bounding box center [234, 198] width 72 height 16
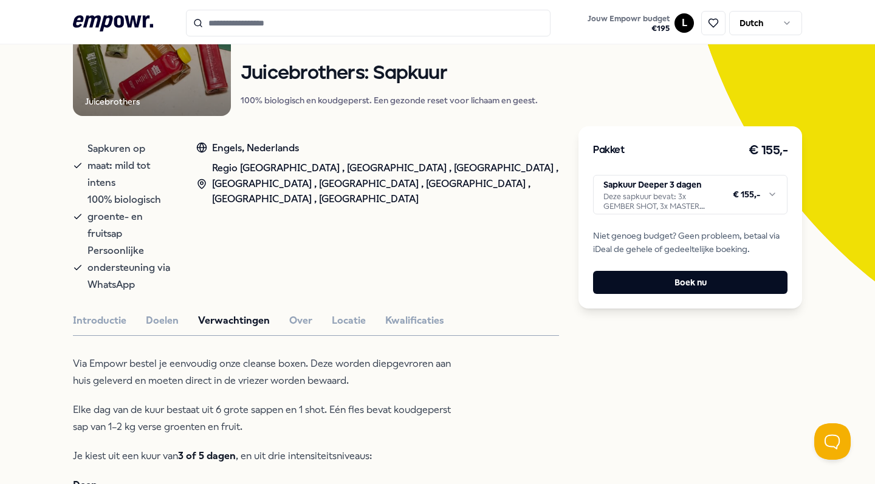
scroll to position [132, 0]
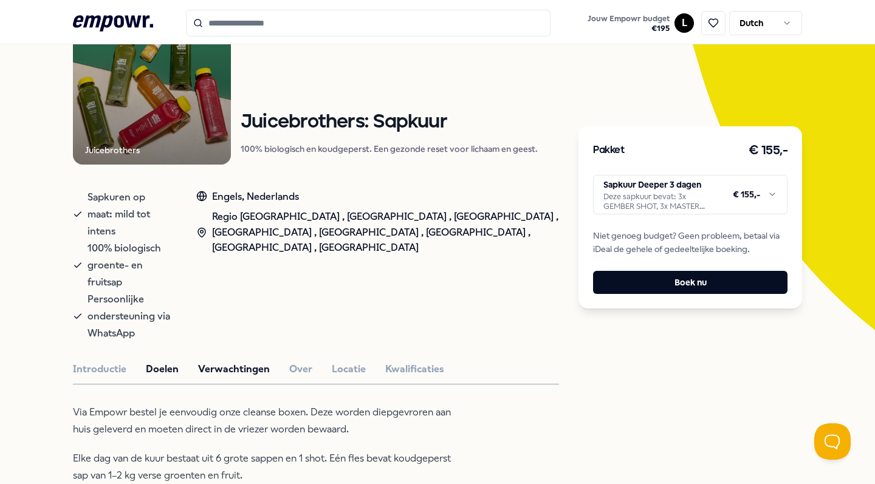
click at [161, 361] on button "Doelen" at bounding box center [162, 369] width 33 height 16
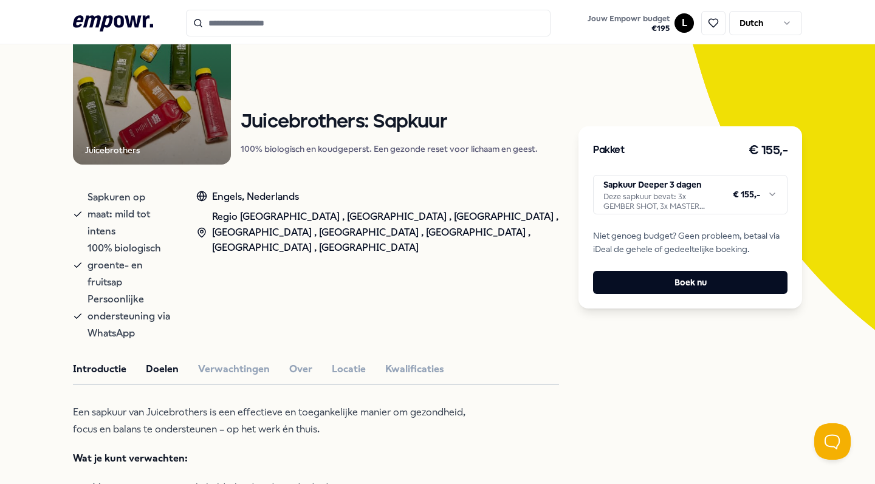
click at [80, 361] on button "Introductie" at bounding box center [99, 369] width 53 height 16
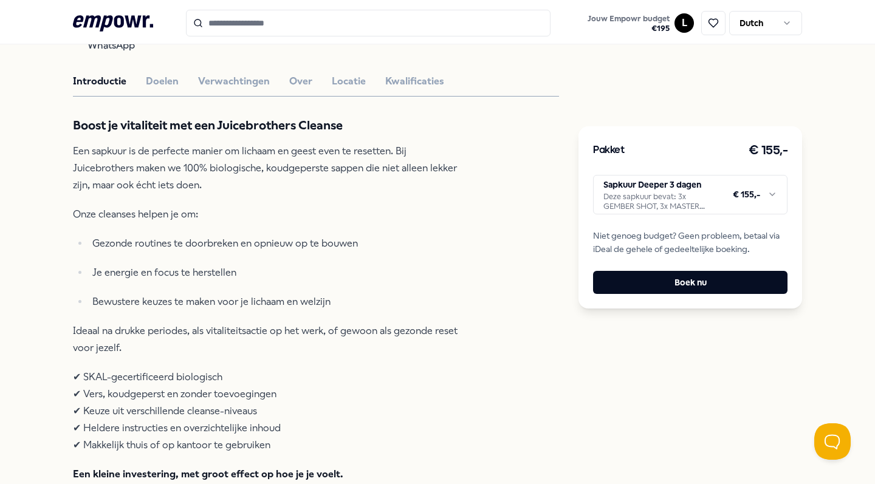
scroll to position [422, 0]
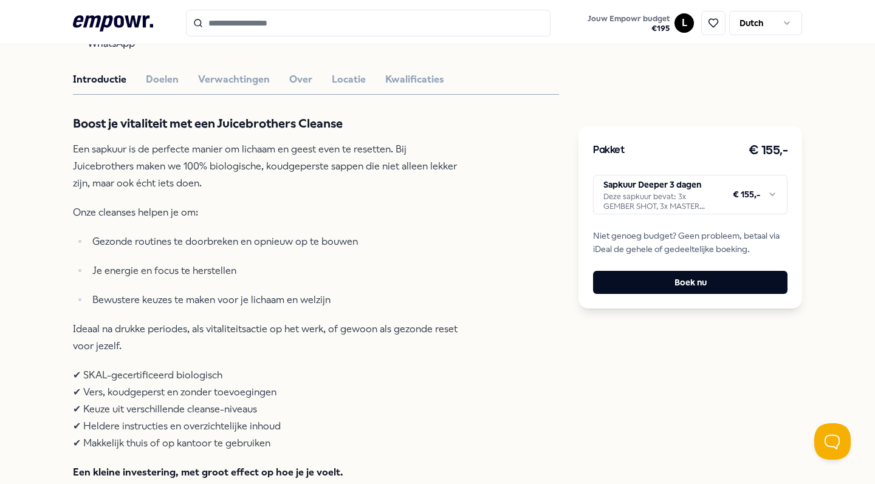
click at [632, 203] on html ".empowr-logo_svg__cls-1{fill:#03032f} Jouw Empowr budget € 195 L Dutch Alle cat…" at bounding box center [437, 242] width 875 height 484
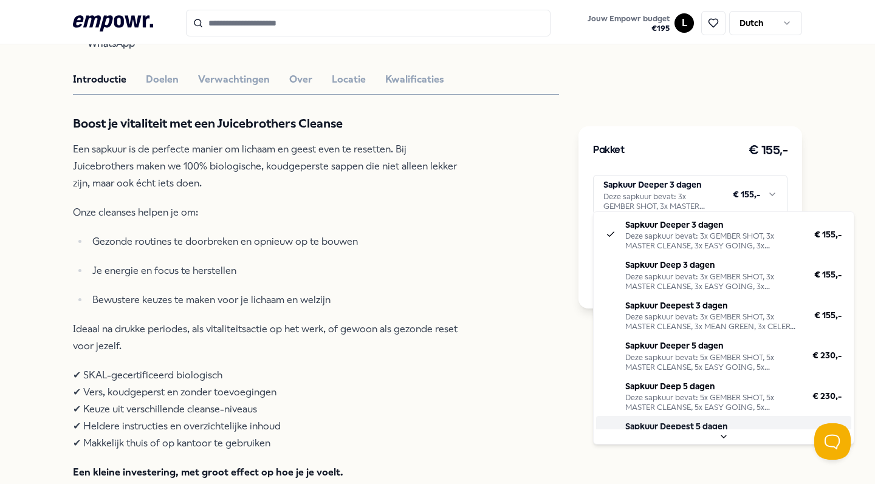
scroll to position [0, 0]
click at [534, 394] on html ".empowr-logo_svg__cls-1{fill:#03032f} Jouw Empowr budget € 195 L Dutch Alle cat…" at bounding box center [437, 242] width 875 height 484
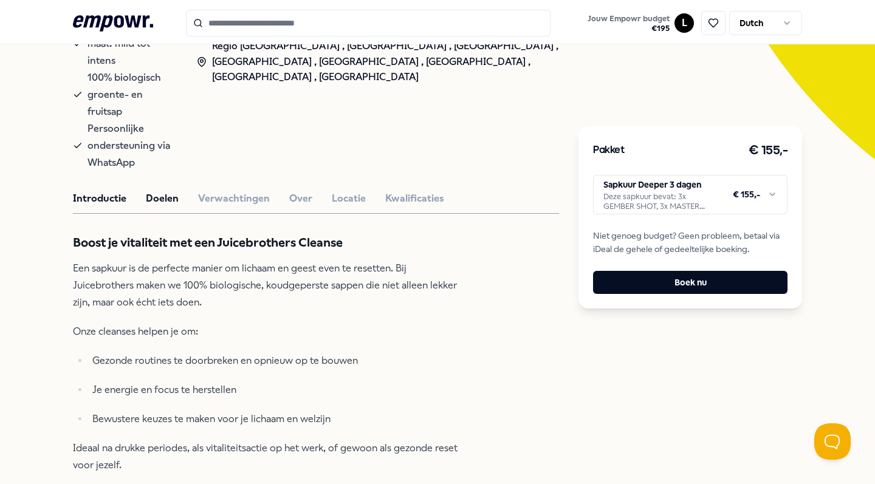
click at [166, 191] on button "Doelen" at bounding box center [162, 199] width 33 height 16
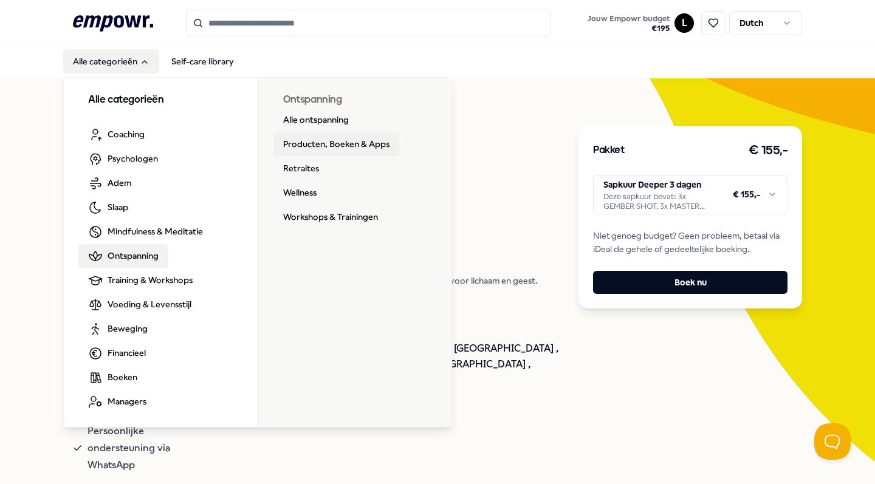
click at [318, 144] on link "Producten, Boeken & Apps" at bounding box center [336, 144] width 126 height 24
